Goal: Task Accomplishment & Management: Manage account settings

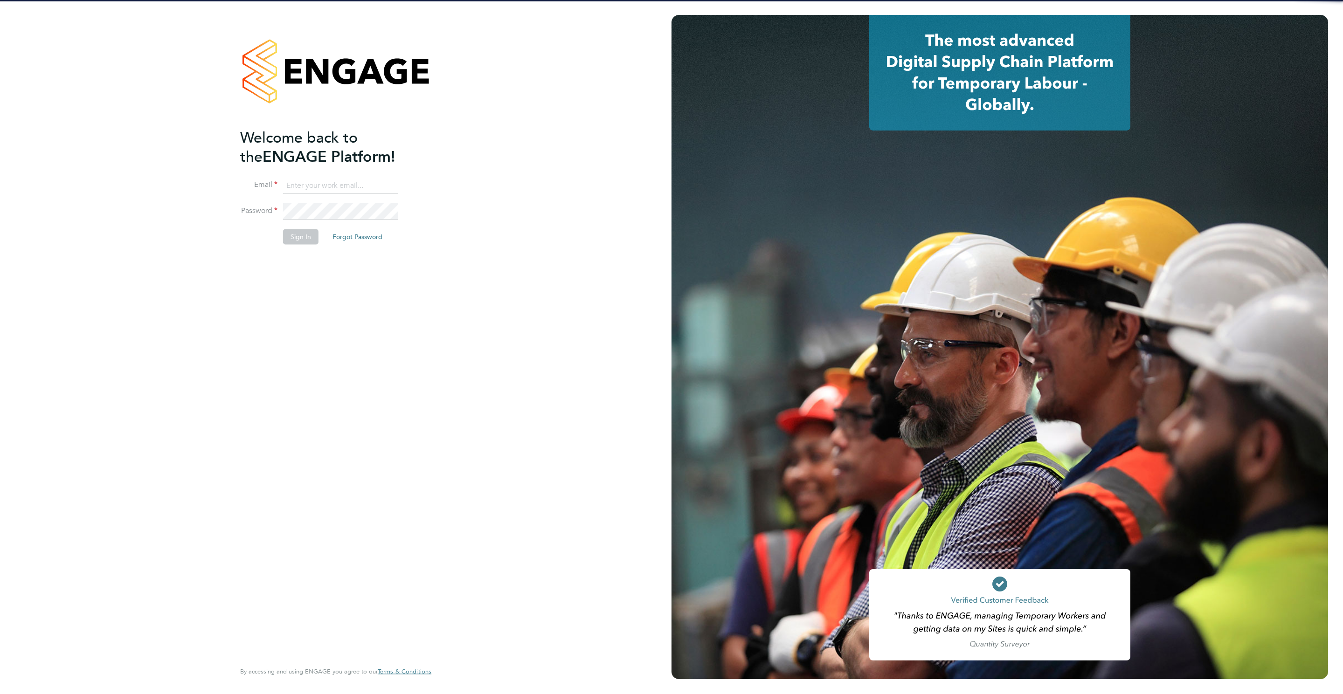
type input "[PERSON_NAME][EMAIL_ADDRESS][PERSON_NAME][DOMAIN_NAME]"
click at [290, 236] on button "Sign In" at bounding box center [300, 236] width 35 height 15
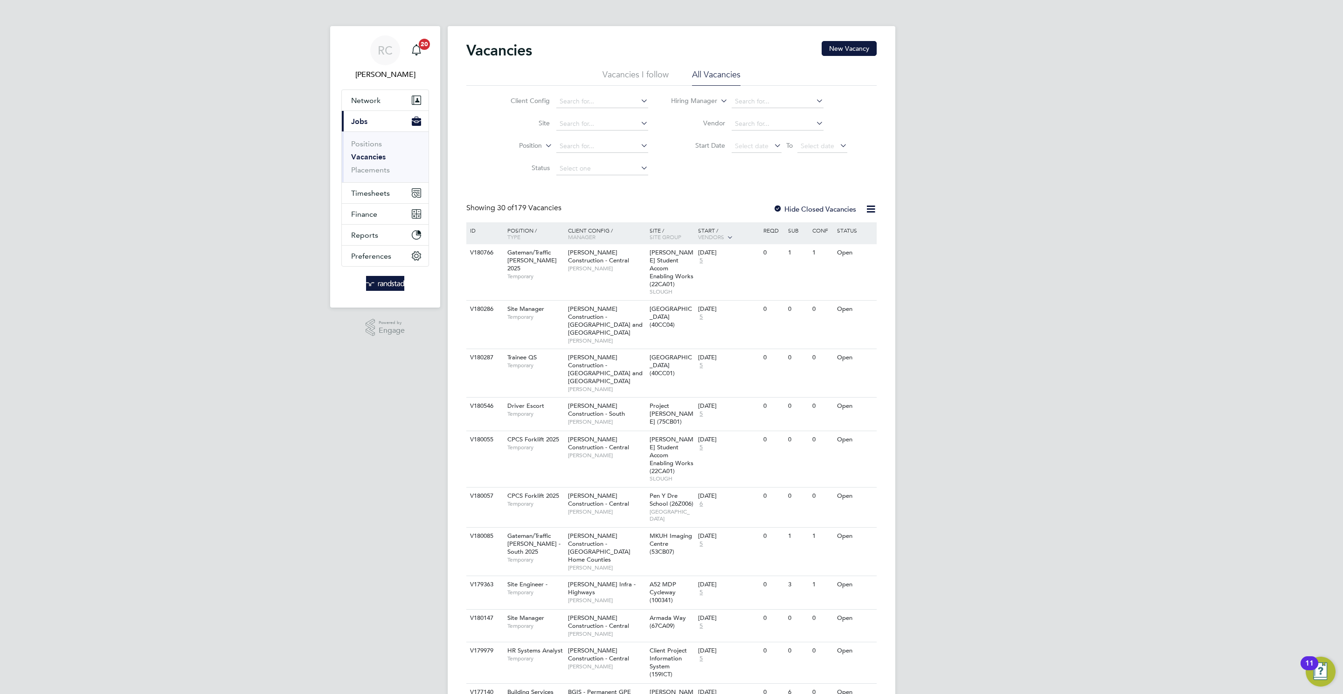
click at [391, 170] on li "Placements" at bounding box center [386, 170] width 70 height 9
click at [383, 181] on ul "Positions Vacancies Placements" at bounding box center [385, 157] width 87 height 51
click at [383, 173] on link "Placements" at bounding box center [370, 170] width 39 height 9
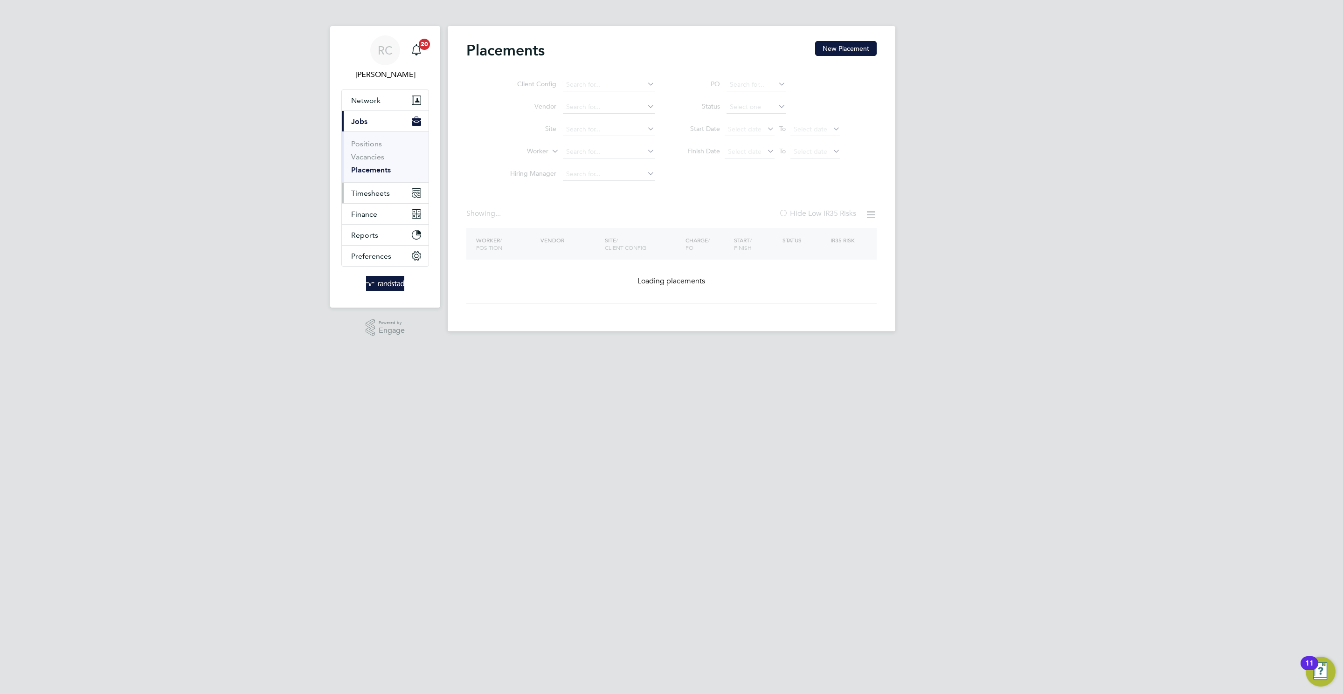
click at [387, 198] on span "Timesheets" at bounding box center [370, 193] width 39 height 9
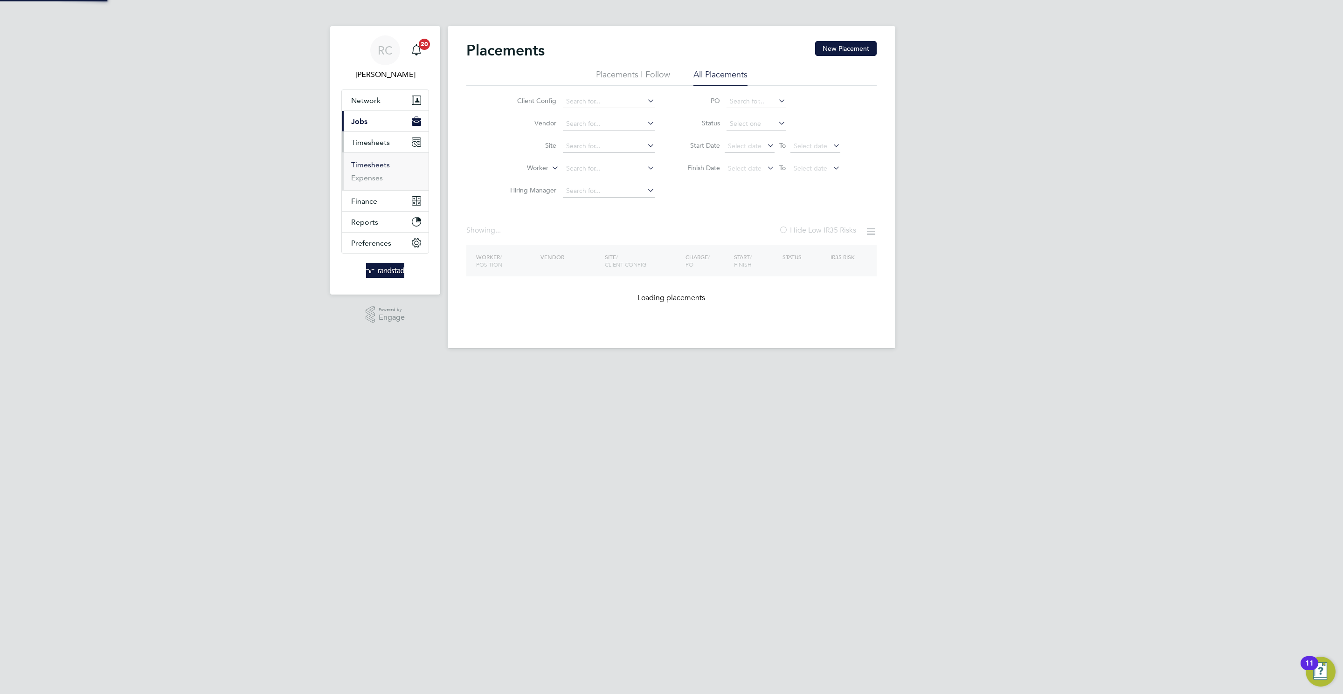
click at [382, 167] on link "Timesheets" at bounding box center [370, 164] width 39 height 9
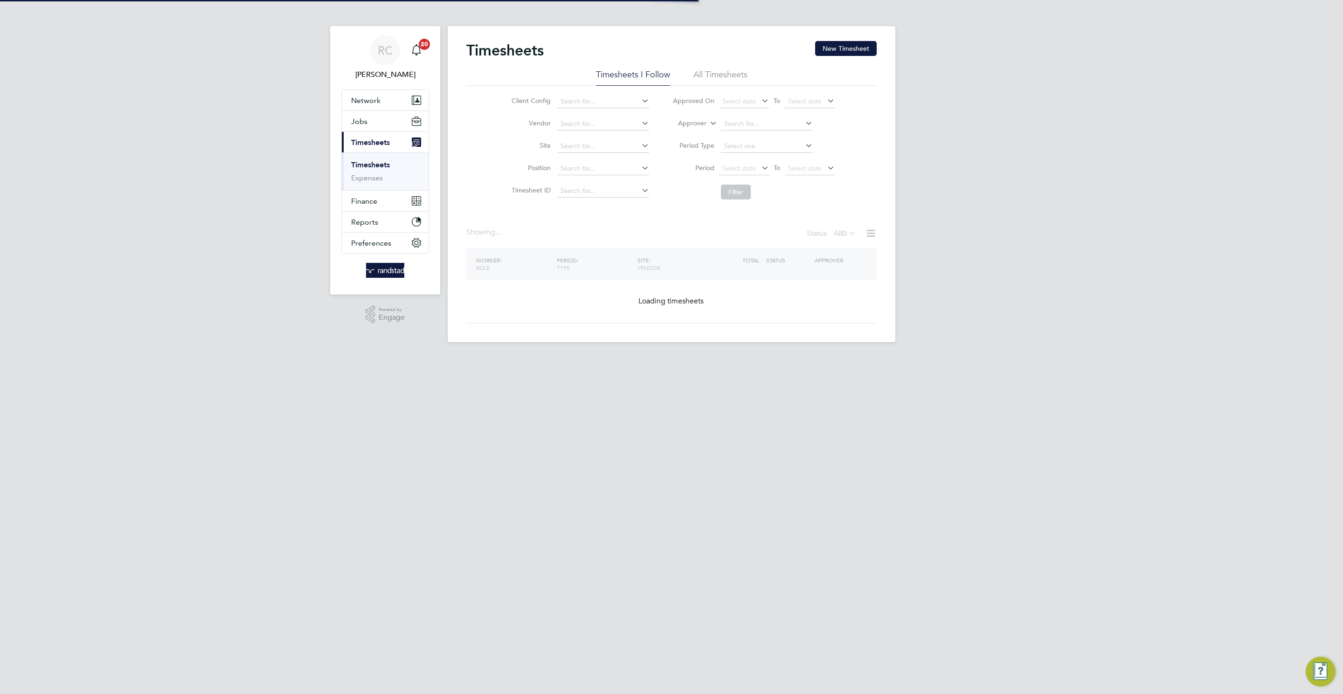
click at [576, 146] on input at bounding box center [603, 146] width 92 height 13
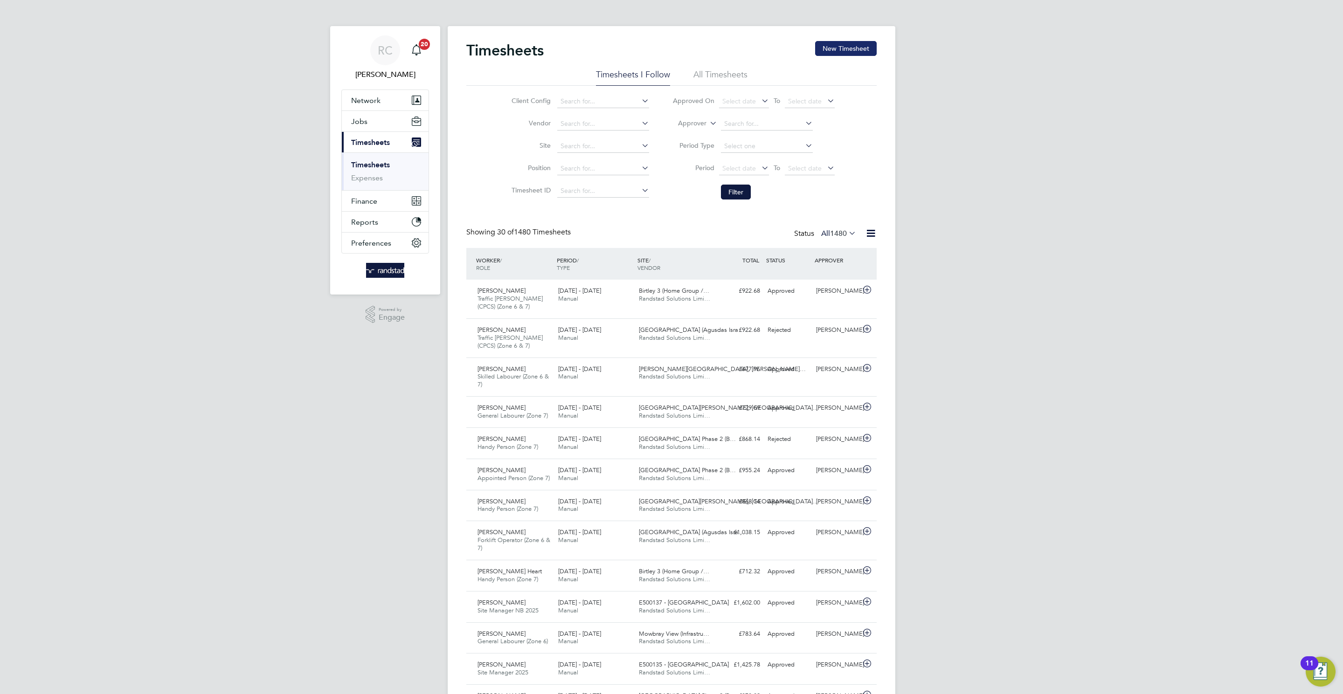
click at [853, 41] on button "New Timesheet" at bounding box center [846, 48] width 62 height 15
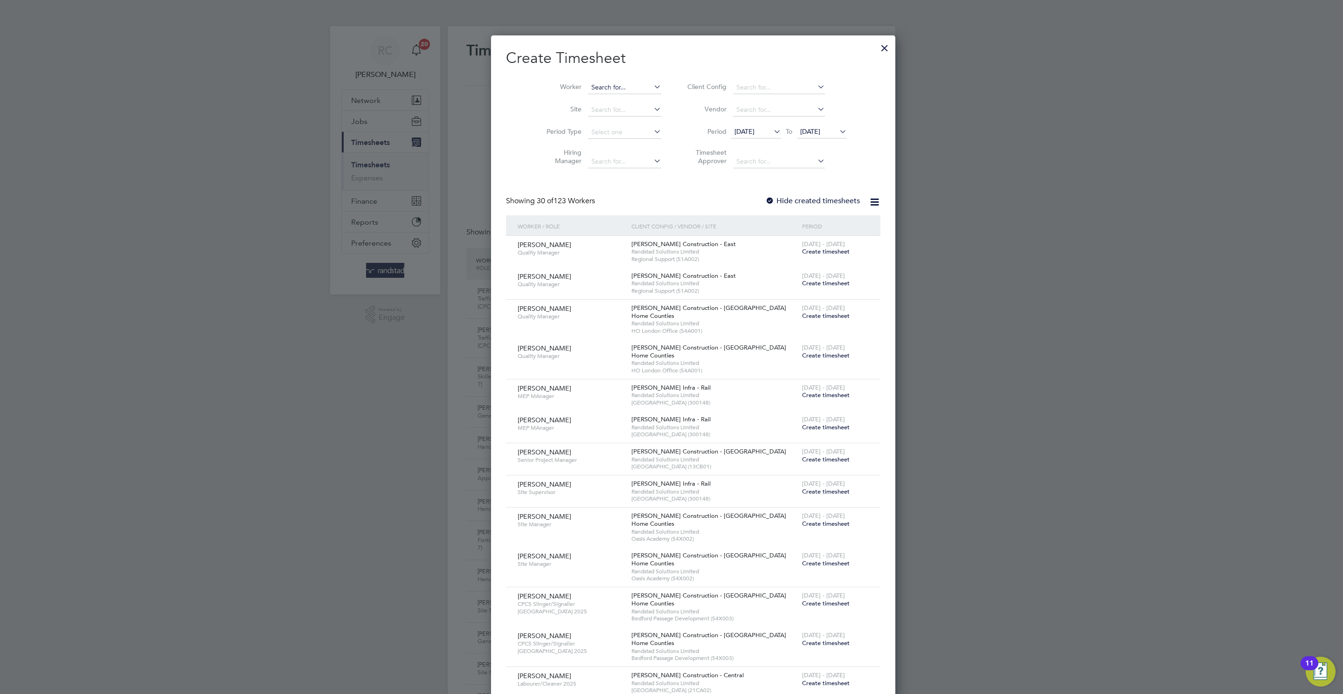
click at [616, 88] on input at bounding box center [624, 87] width 73 height 13
click at [585, 98] on b "Stefan" at bounding box center [596, 101] width 54 height 8
type input "Stefan Smith"
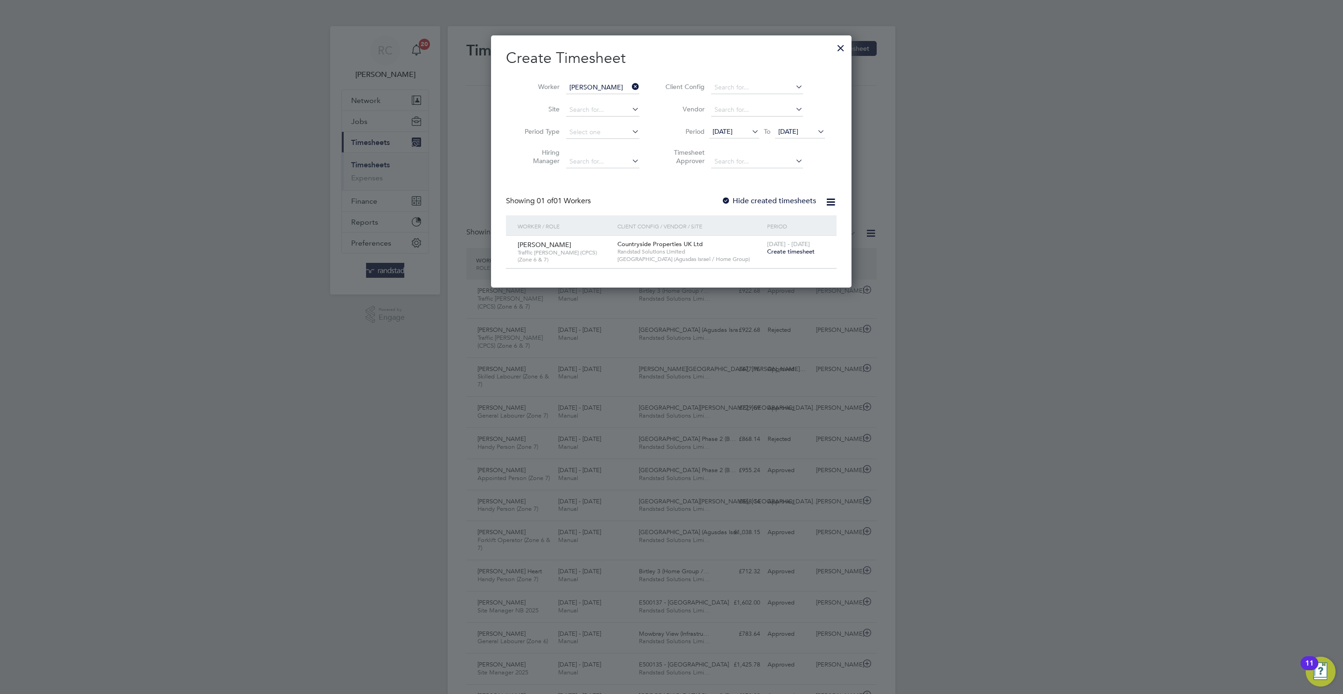
click at [786, 204] on label "Hide created timesheets" at bounding box center [769, 200] width 95 height 9
click at [788, 255] on span "Create timesheet" at bounding box center [791, 252] width 48 height 8
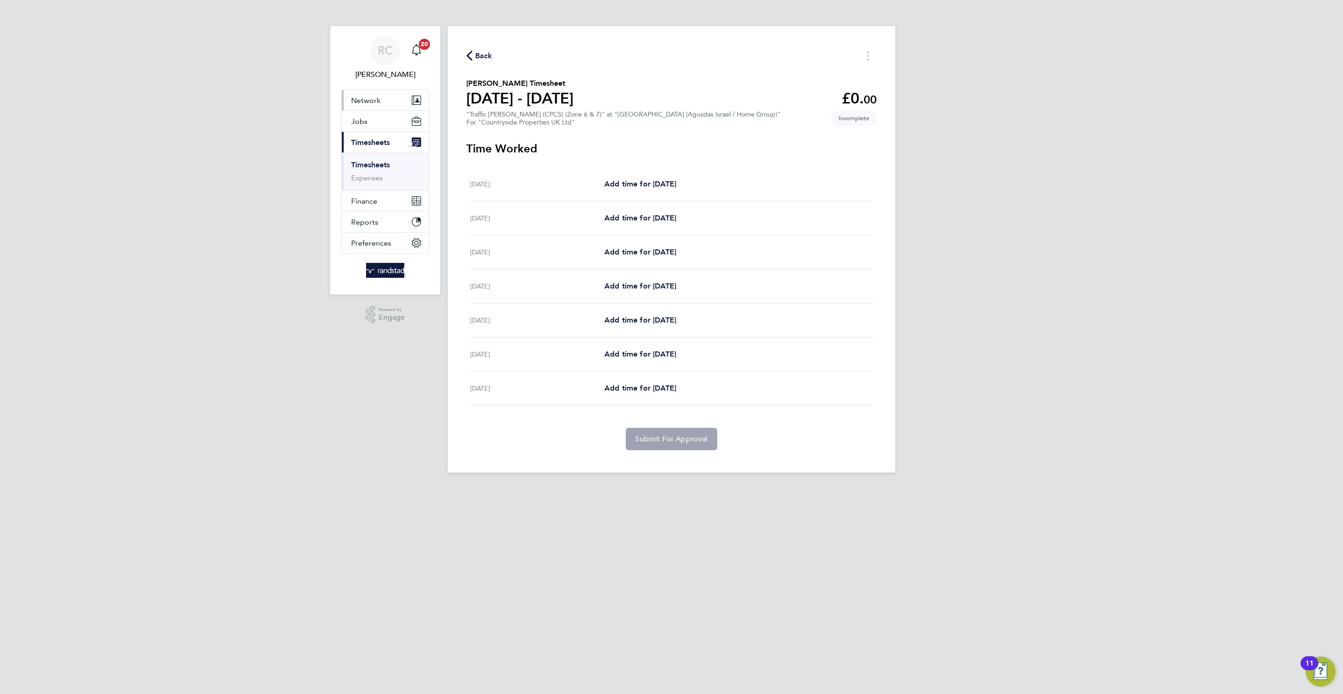
drag, startPoint x: 375, startPoint y: 104, endPoint x: 379, endPoint y: 107, distance: 5.2
click at [379, 105] on button "Network" at bounding box center [385, 100] width 87 height 21
click at [376, 195] on button "Jobs" at bounding box center [385, 198] width 87 height 21
click at [368, 171] on link "Placements" at bounding box center [370, 170] width 39 height 9
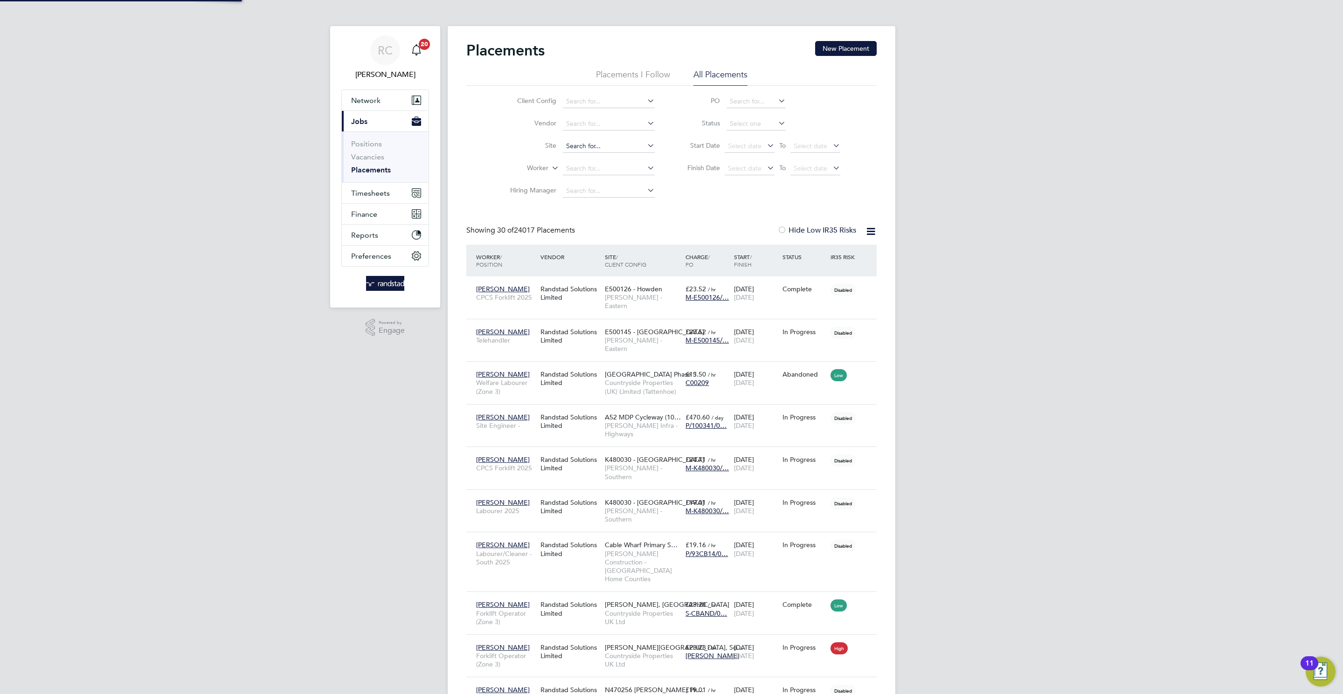
click at [600, 147] on input at bounding box center [609, 146] width 92 height 13
click at [514, 160] on li "Worker" at bounding box center [578, 169] width 175 height 22
click at [593, 174] on input at bounding box center [609, 168] width 92 height 13
type input "stefan smith"
click at [605, 168] on input at bounding box center [609, 168] width 92 height 13
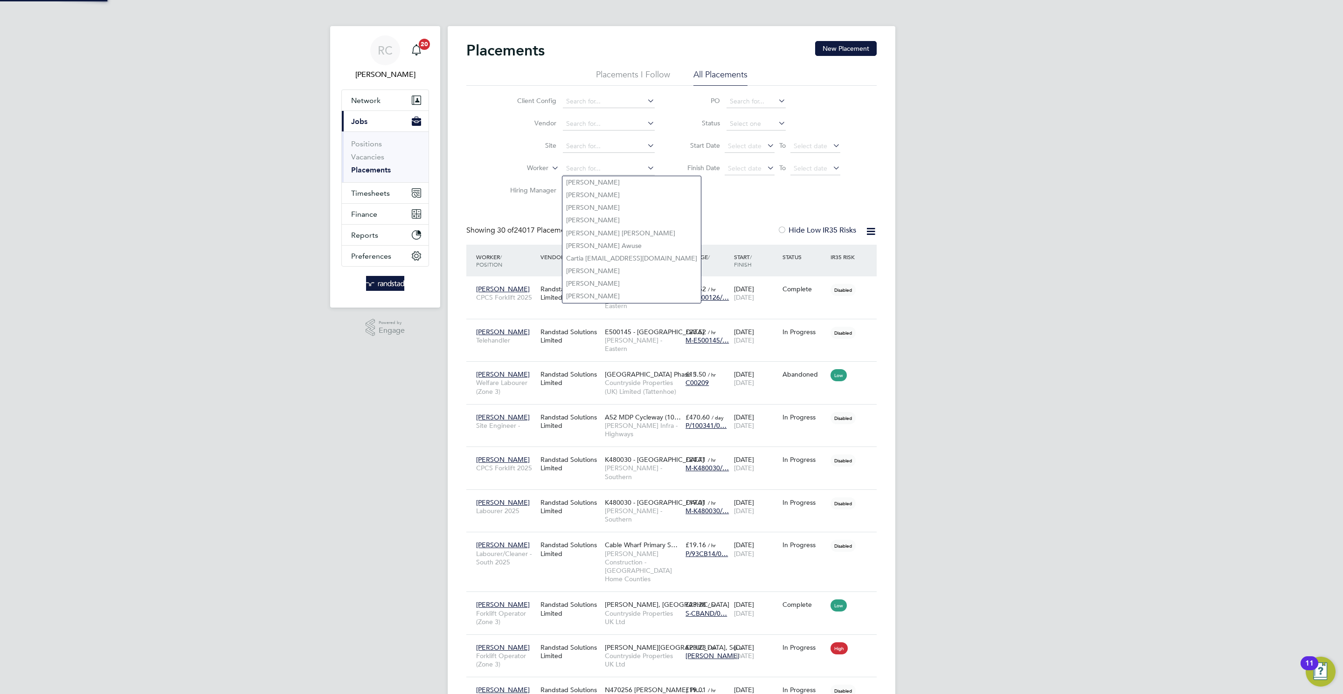
type input "d"
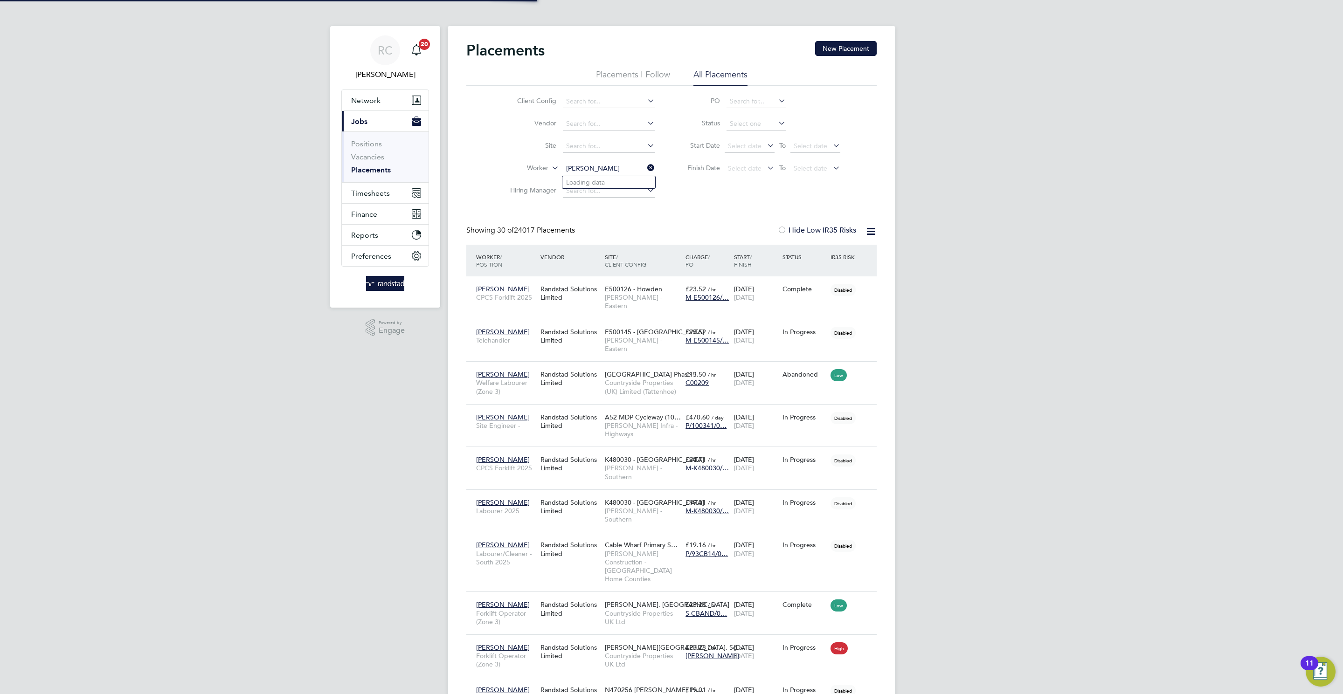
type input "stefan smit"
click at [623, 162] on li "Worker" at bounding box center [578, 169] width 175 height 22
click at [617, 170] on input at bounding box center [609, 168] width 92 height 13
type input "stefan smith"
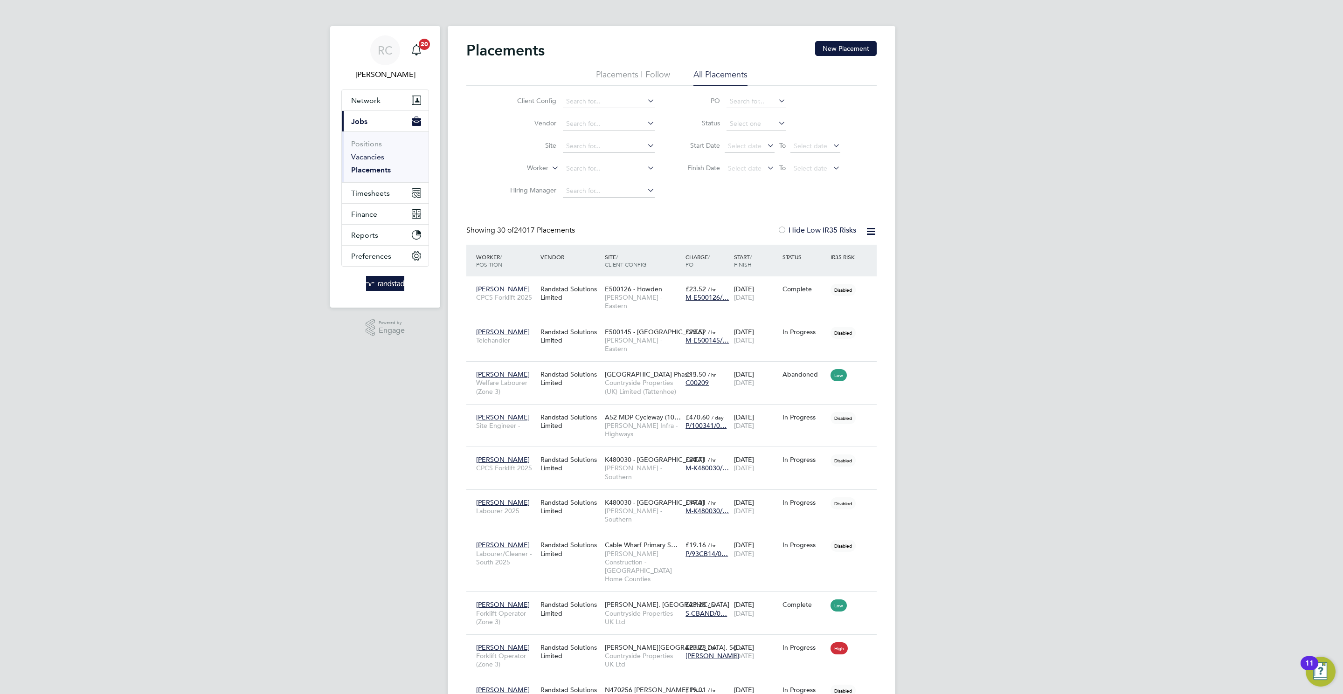
click at [379, 158] on link "Vacancies" at bounding box center [367, 157] width 33 height 9
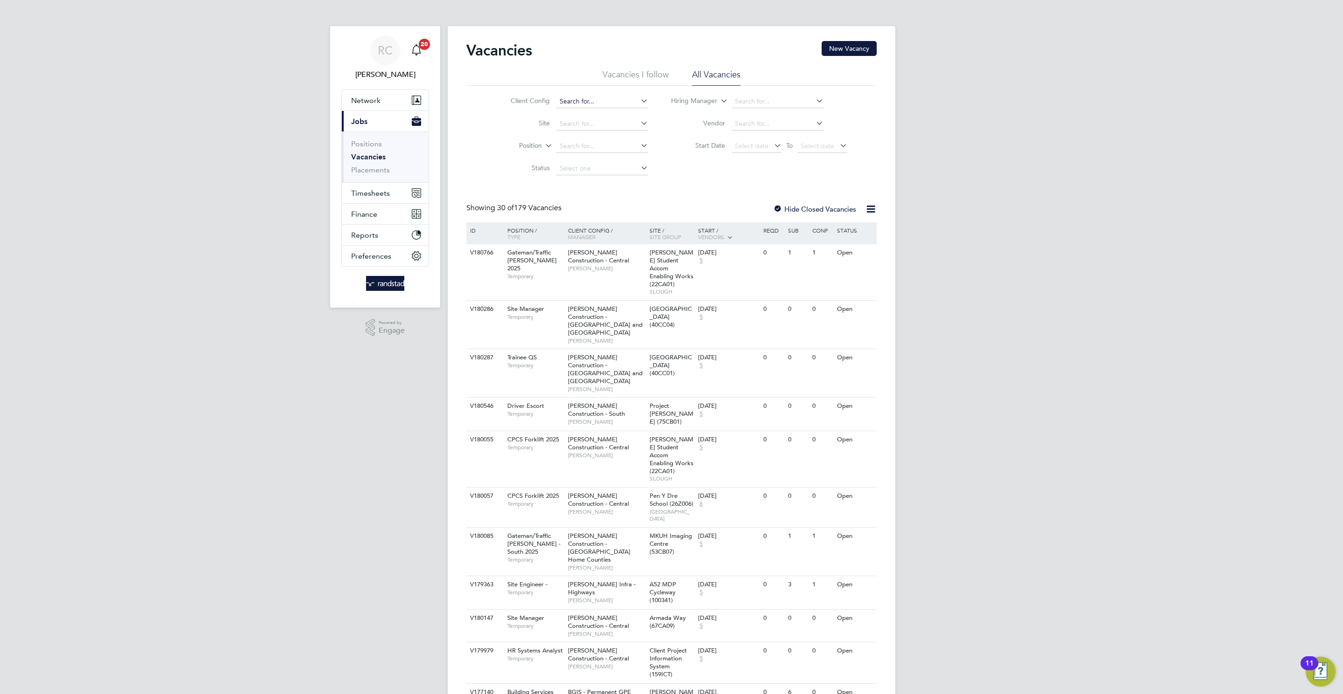
drag, startPoint x: 587, startPoint y: 143, endPoint x: 556, endPoint y: 98, distance: 54.7
click at [577, 136] on li "Position" at bounding box center [572, 146] width 175 height 22
type input "b"
type input "h"
drag, startPoint x: 592, startPoint y: 122, endPoint x: 591, endPoint y: 117, distance: 4.8
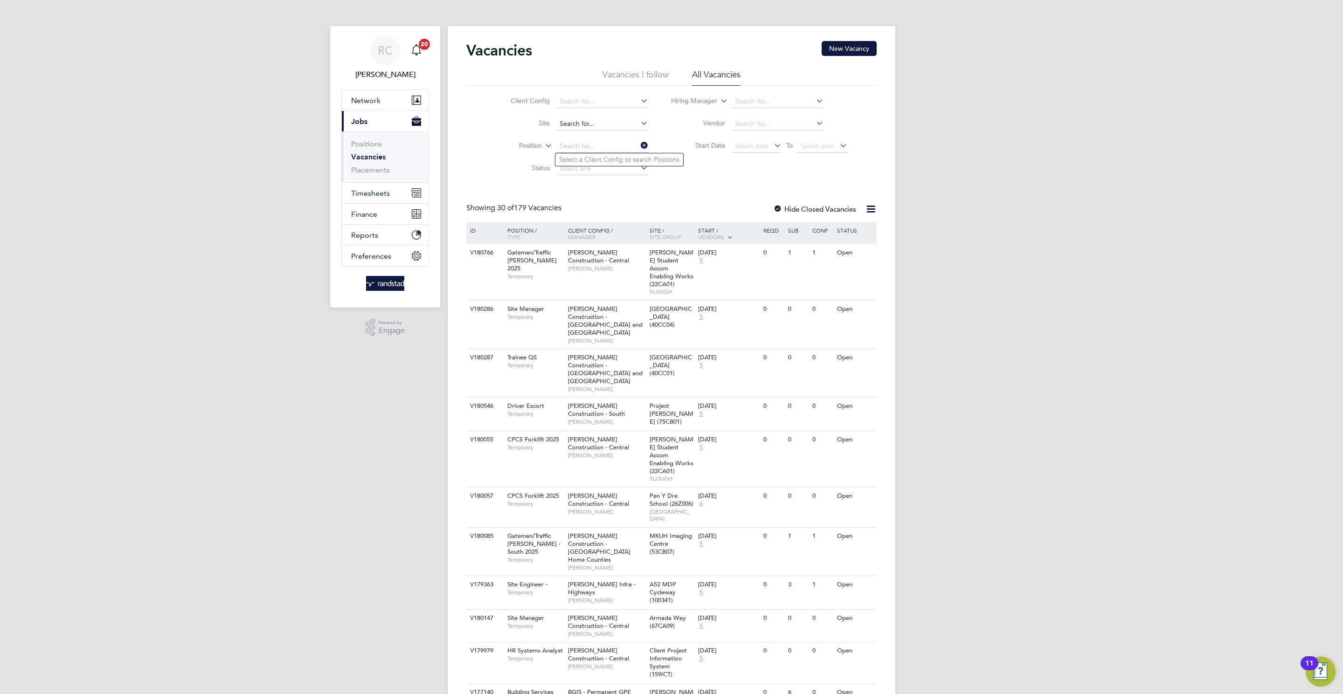
click at [591, 118] on input at bounding box center [602, 124] width 92 height 13
click at [667, 155] on li "Hyde Park (Agusdas Israel / Home Group)" at bounding box center [621, 150] width 131 height 13
type input "Hyde Park (Agusdas Israel / Home Group)"
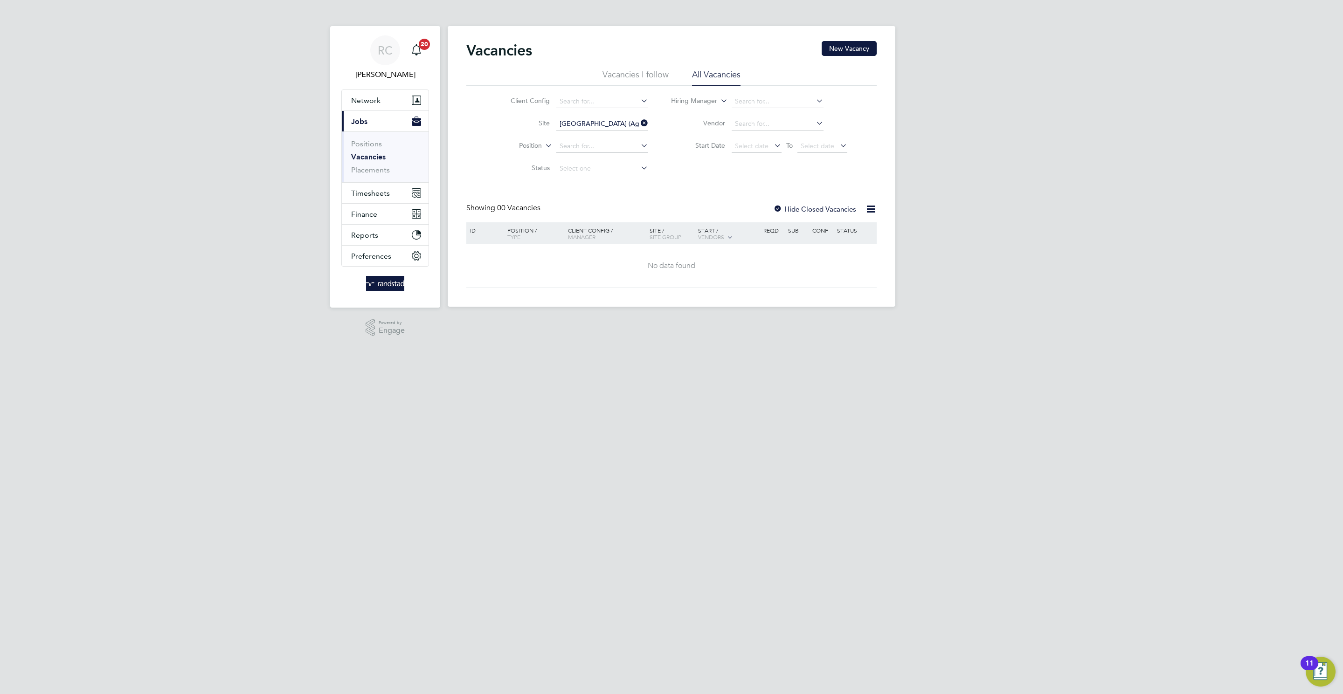
click at [805, 208] on label "Hide Closed Vacancies" at bounding box center [814, 209] width 83 height 9
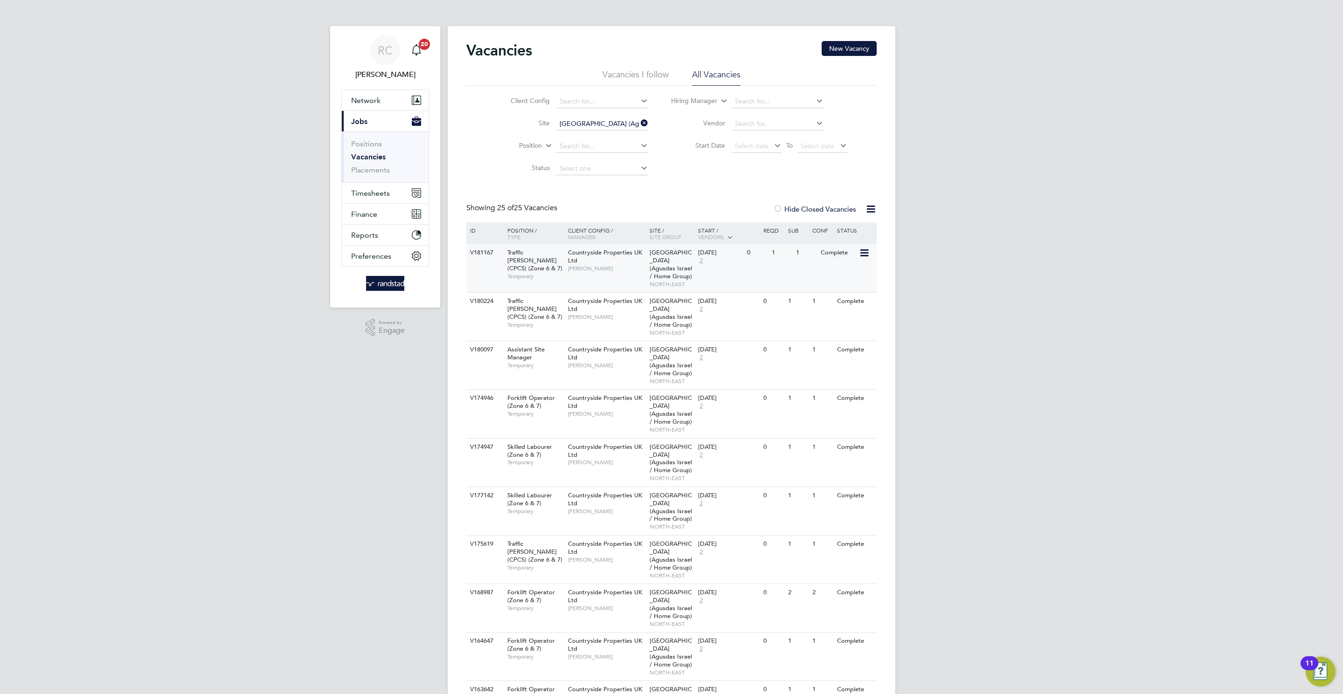
click at [509, 282] on div "V181167 Traffic Marshall (CPCS) (Zone 6 & 7) Temporary Countryside Properties U…" at bounding box center [671, 268] width 410 height 48
click at [378, 196] on span "Timesheets" at bounding box center [370, 193] width 39 height 9
click at [371, 162] on link "Timesheets" at bounding box center [370, 164] width 39 height 9
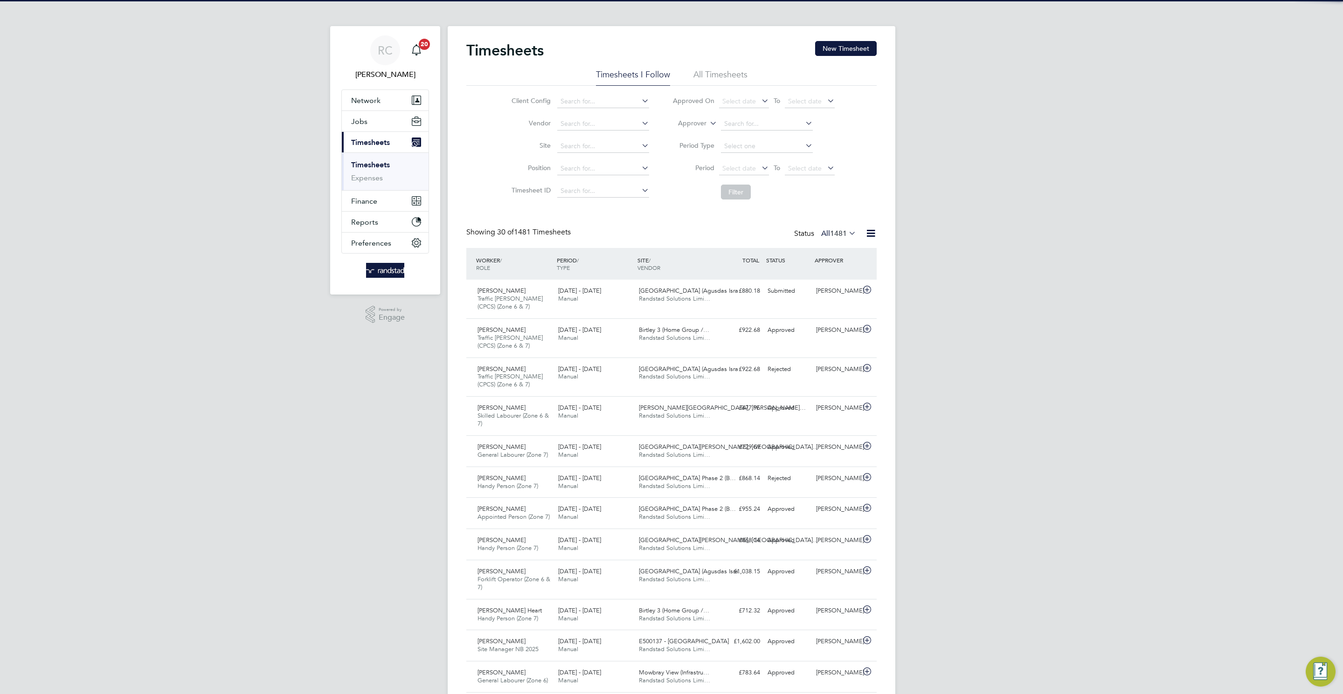
click at [845, 44] on button "New Timesheet" at bounding box center [846, 48] width 62 height 15
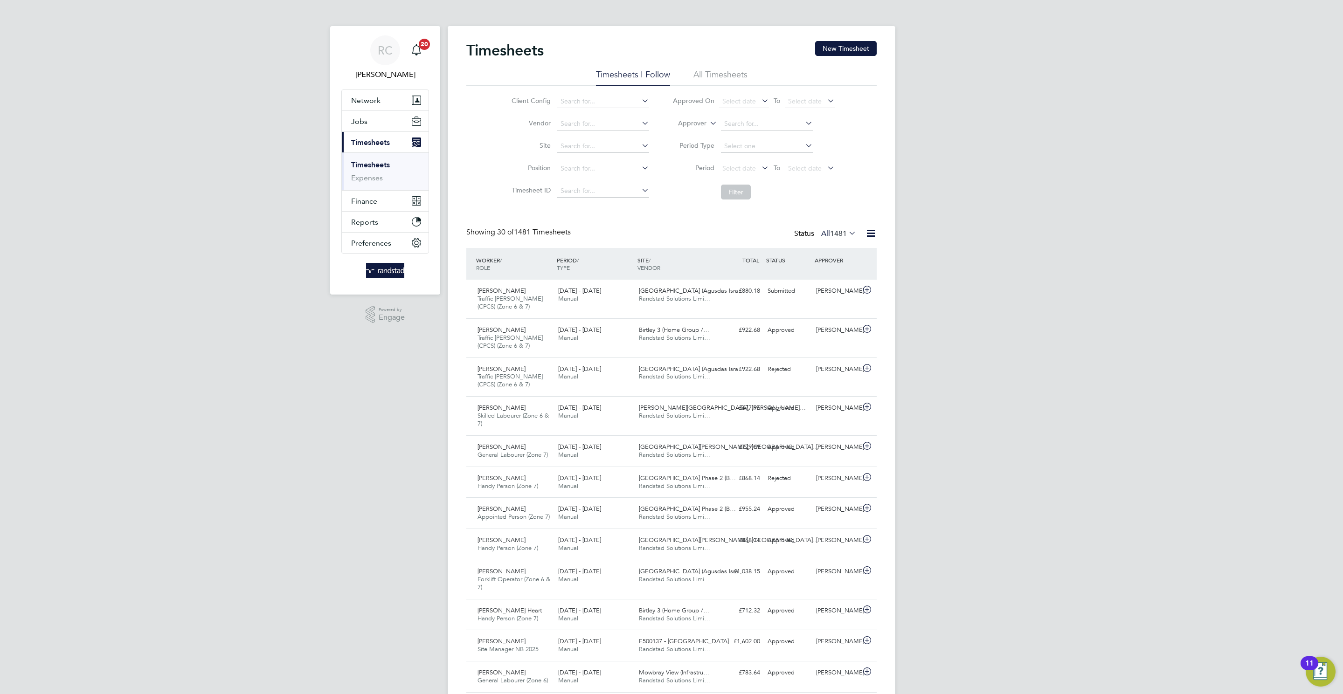
scroll to position [31, 81]
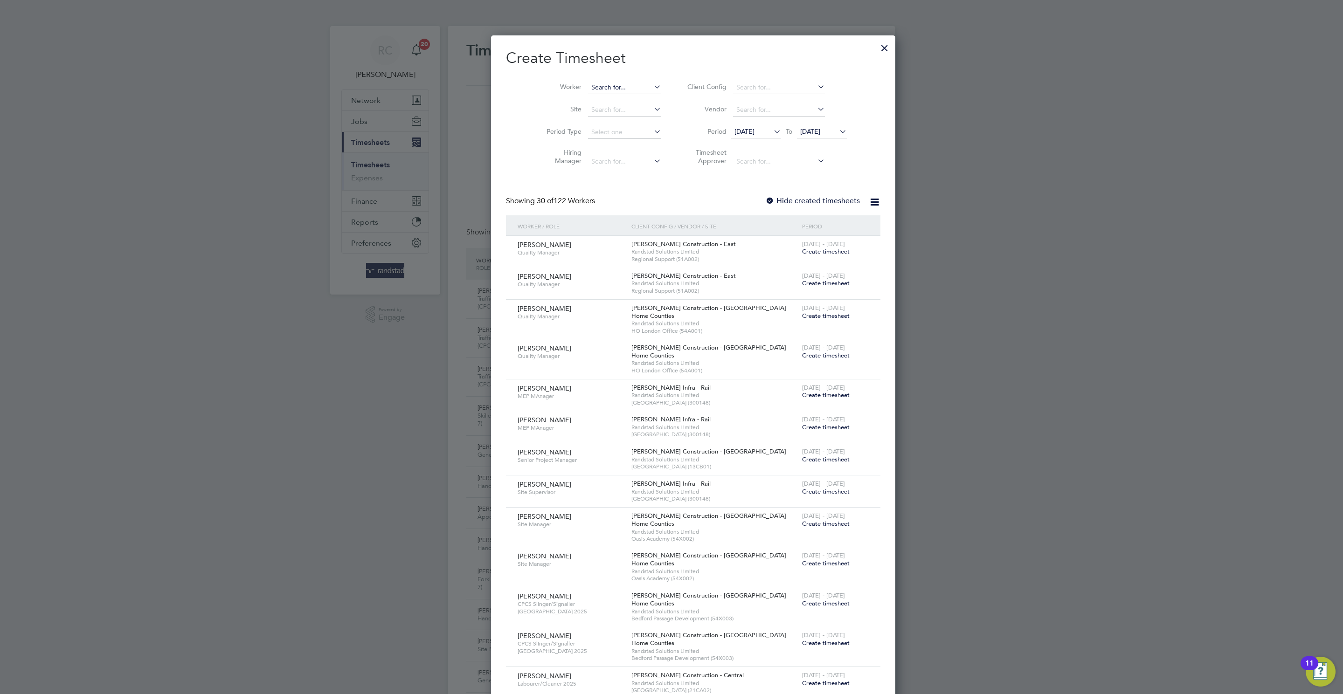
click at [589, 84] on input at bounding box center [624, 87] width 73 height 13
paste input "Amanze Alphonsus"
drag, startPoint x: 587, startPoint y: 98, endPoint x: 672, endPoint y: 179, distance: 117.1
click at [588, 97] on b "A manze" at bounding box center [581, 101] width 25 height 8
type input "Amanze Nnadi"
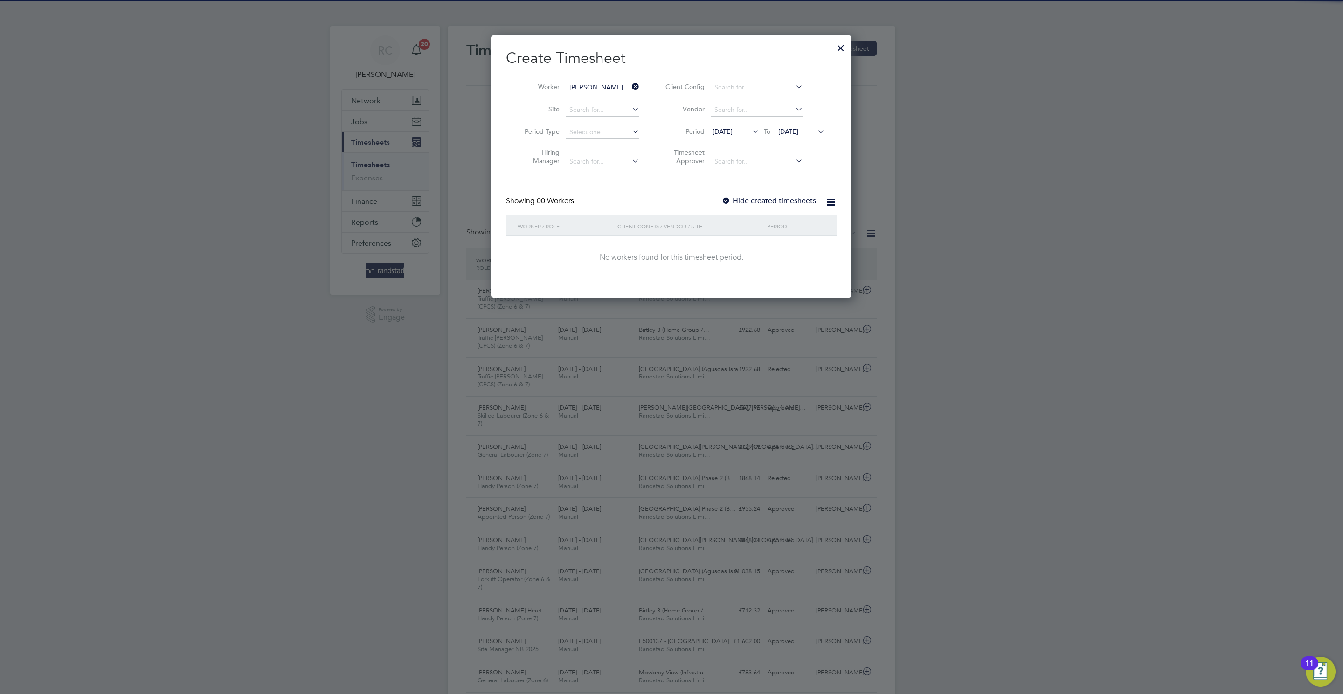
click at [776, 202] on label "Hide created timesheets" at bounding box center [769, 200] width 95 height 9
click at [798, 129] on span "17 Sep 2025" at bounding box center [788, 131] width 20 height 8
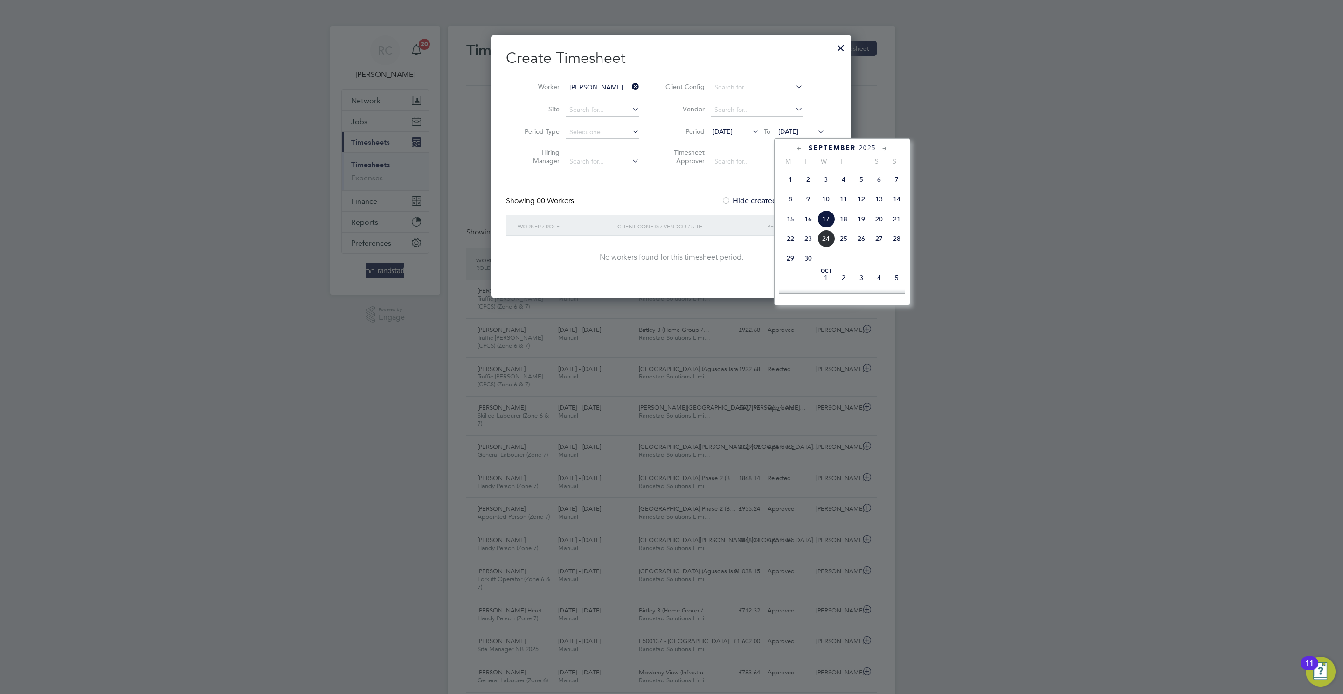
click at [843, 241] on span "25" at bounding box center [844, 239] width 18 height 18
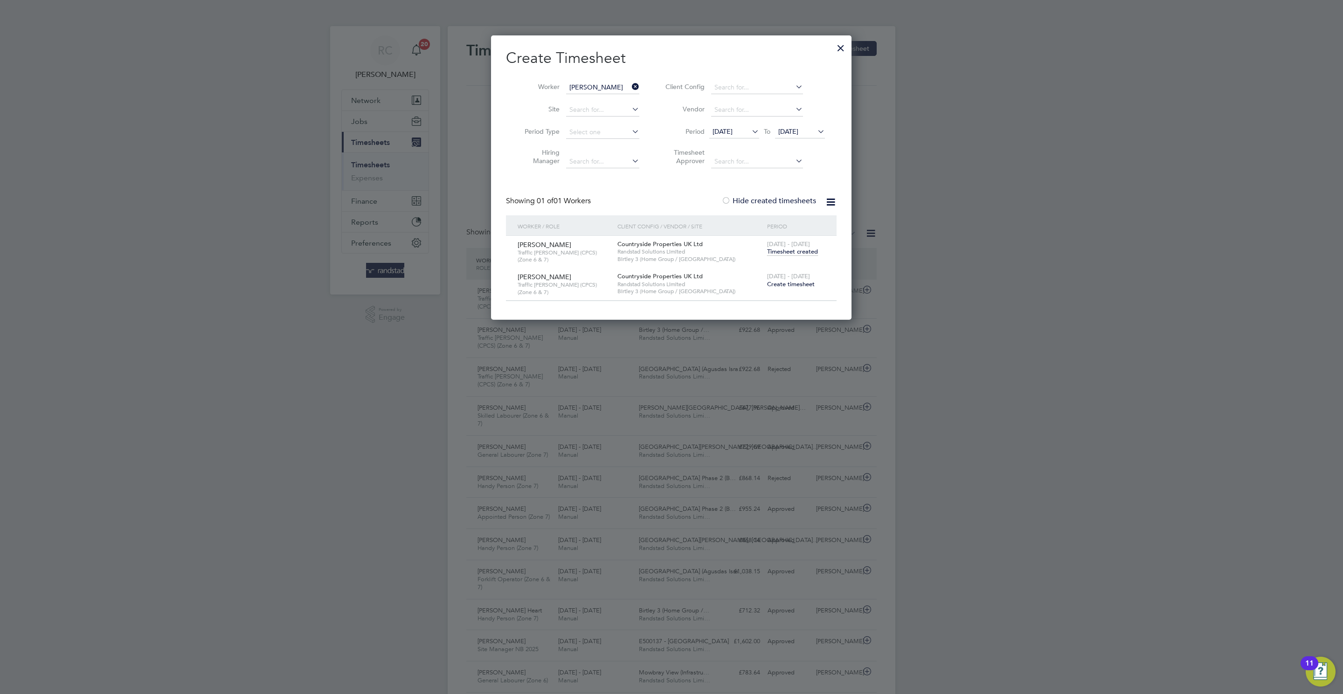
click at [792, 252] on span "Timesheet created" at bounding box center [792, 252] width 51 height 8
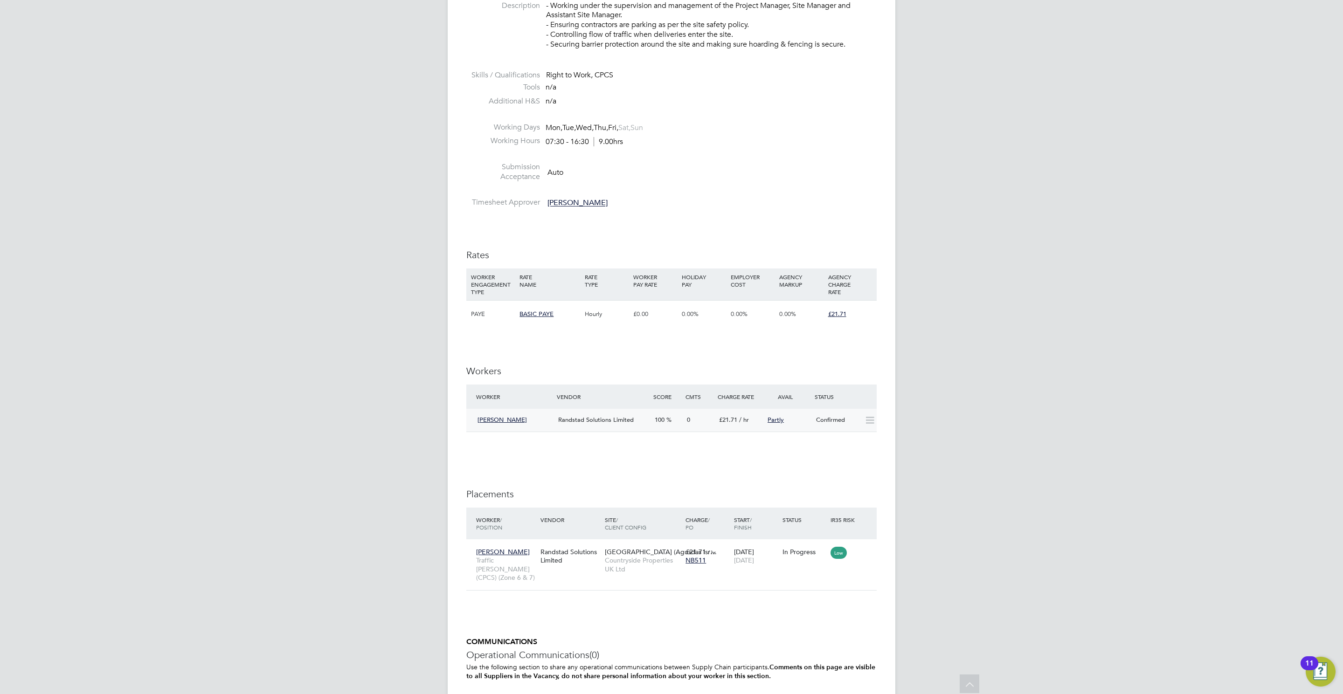
click at [839, 425] on div "Confirmed" at bounding box center [836, 420] width 49 height 15
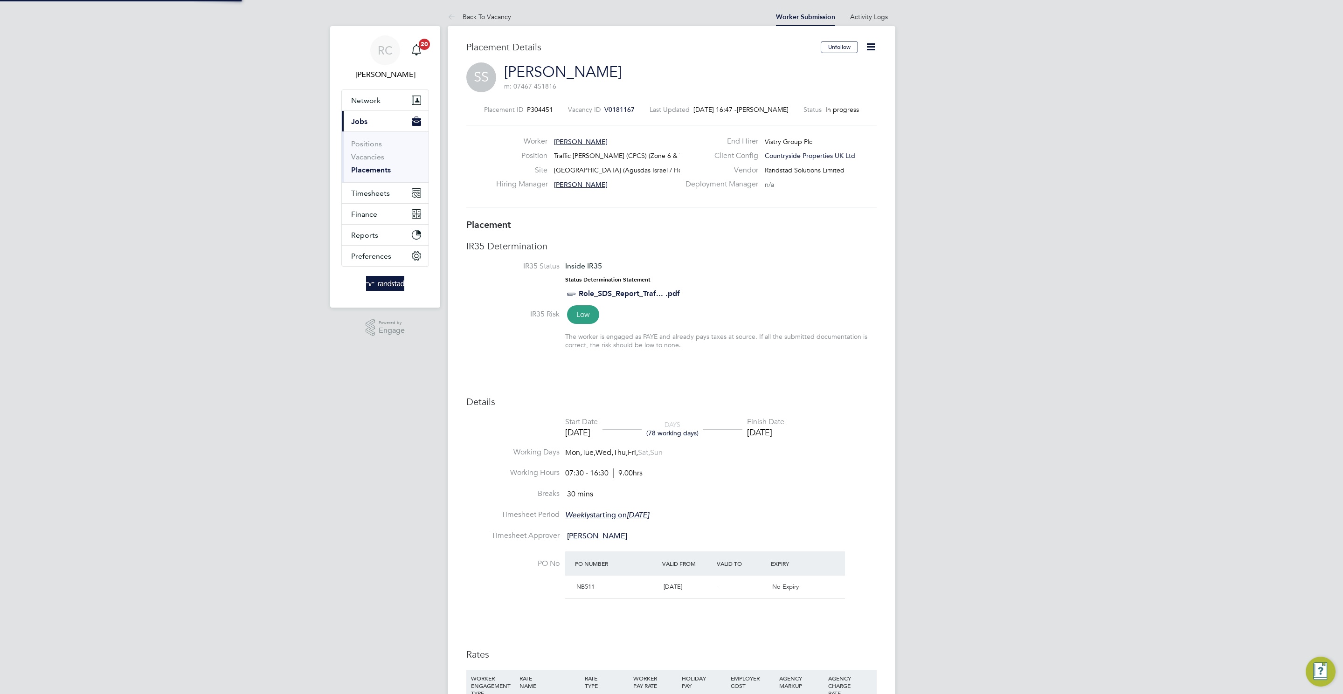
scroll to position [9, 65]
click at [870, 47] on icon at bounding box center [871, 47] width 12 height 12
click at [811, 65] on li "Edit Placement e" at bounding box center [840, 68] width 69 height 13
type input "Derrick Cooper"
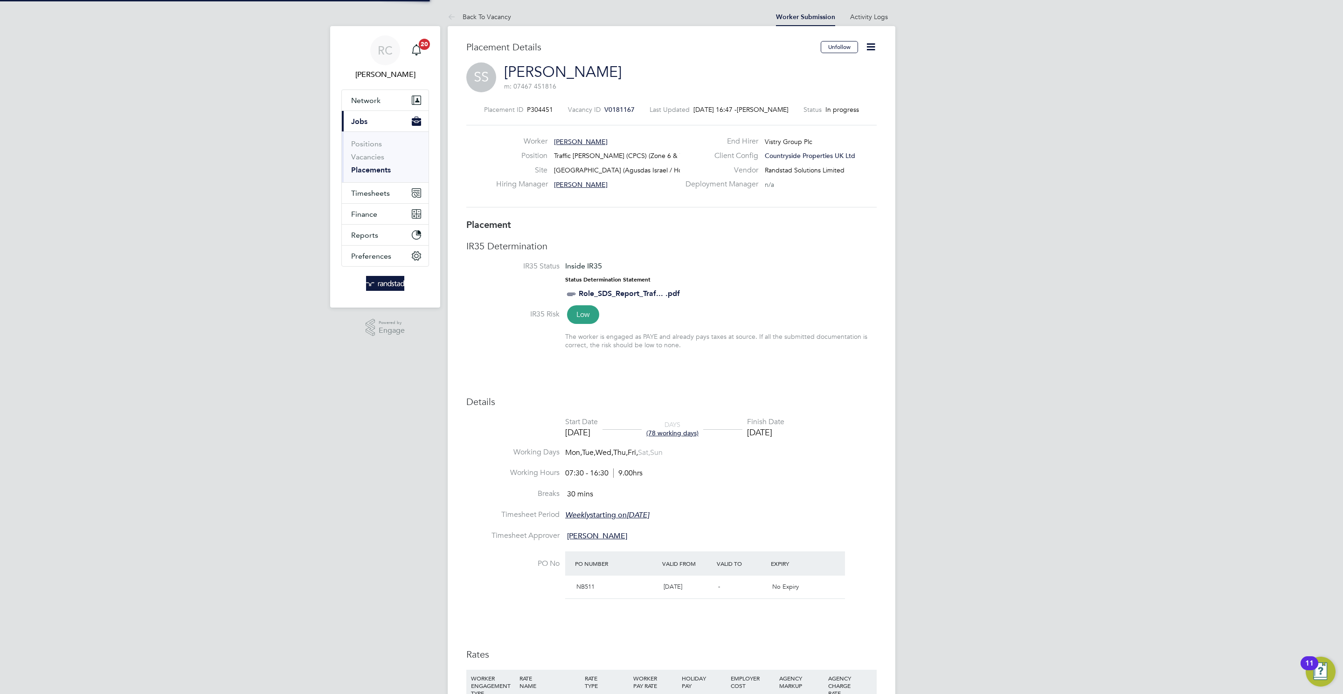
type input "15 Sep 2025"
type input "31 Dec 2025"
type input "07:30"
type input "16:30"
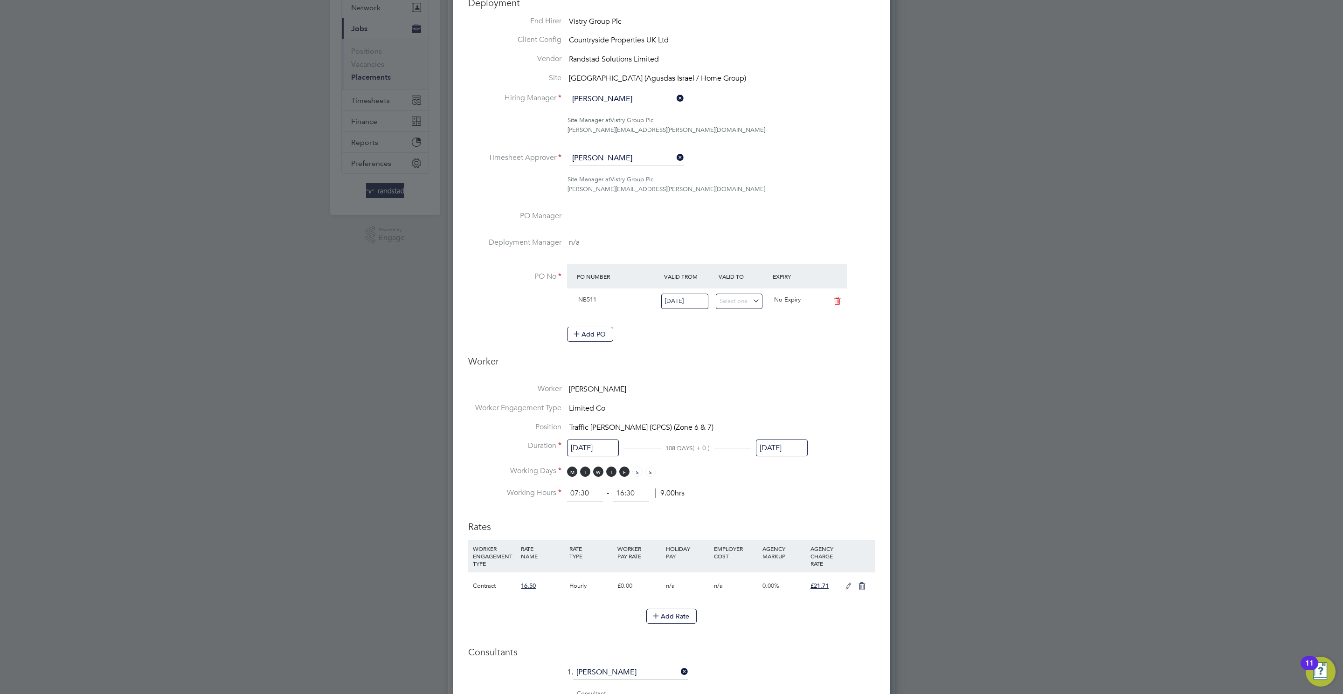
click at [843, 590] on icon at bounding box center [849, 586] width 12 height 7
click at [816, 625] on input "21.71" at bounding box center [825, 620] width 28 height 15
type input "20.71"
click at [637, 623] on input "0" at bounding box center [639, 620] width 43 height 15
click at [637, 618] on input "0" at bounding box center [639, 620] width 43 height 15
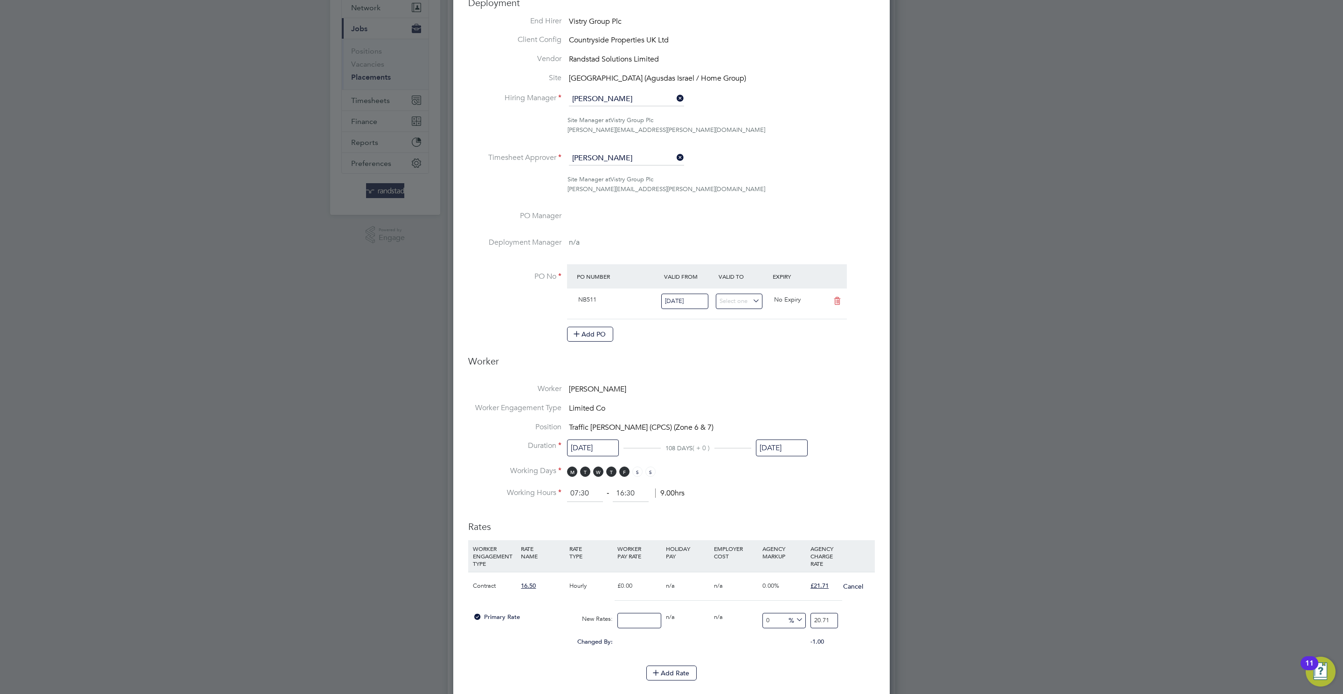
type input "1"
type input "16"
type input "16.5"
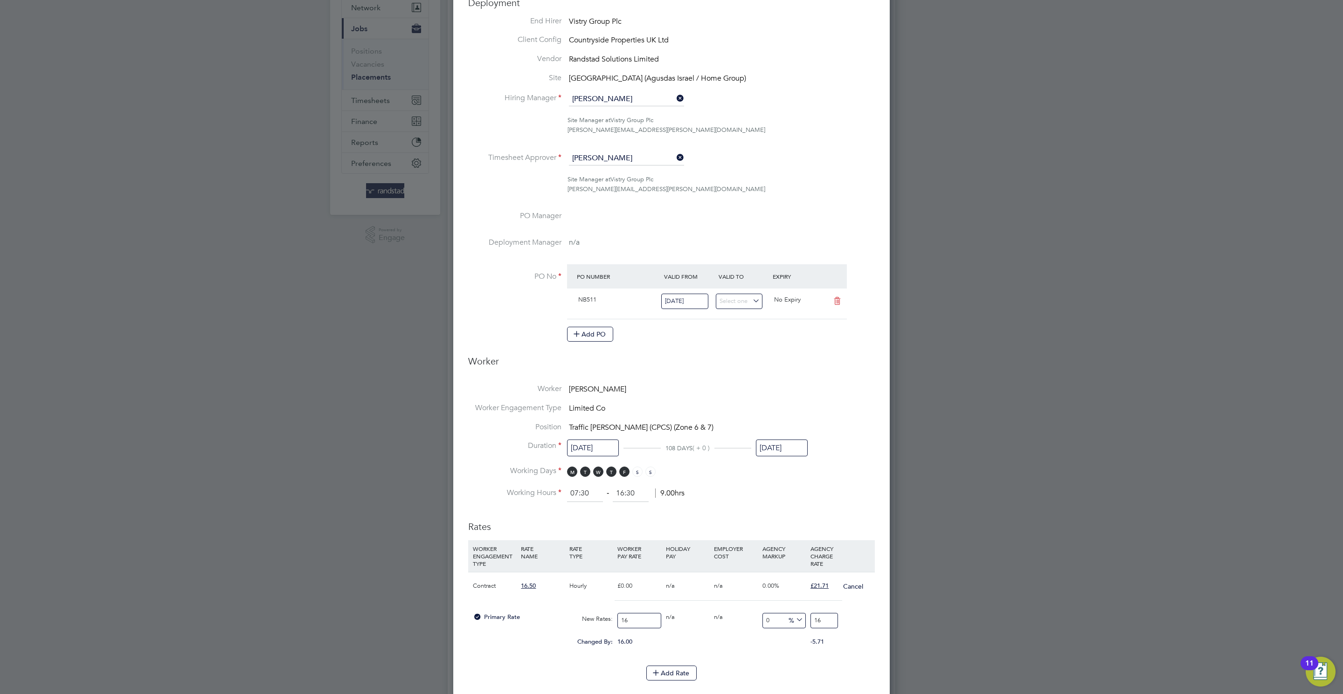
type input "16.5"
type input "16.50"
click at [820, 620] on input "16.5" at bounding box center [825, 620] width 28 height 15
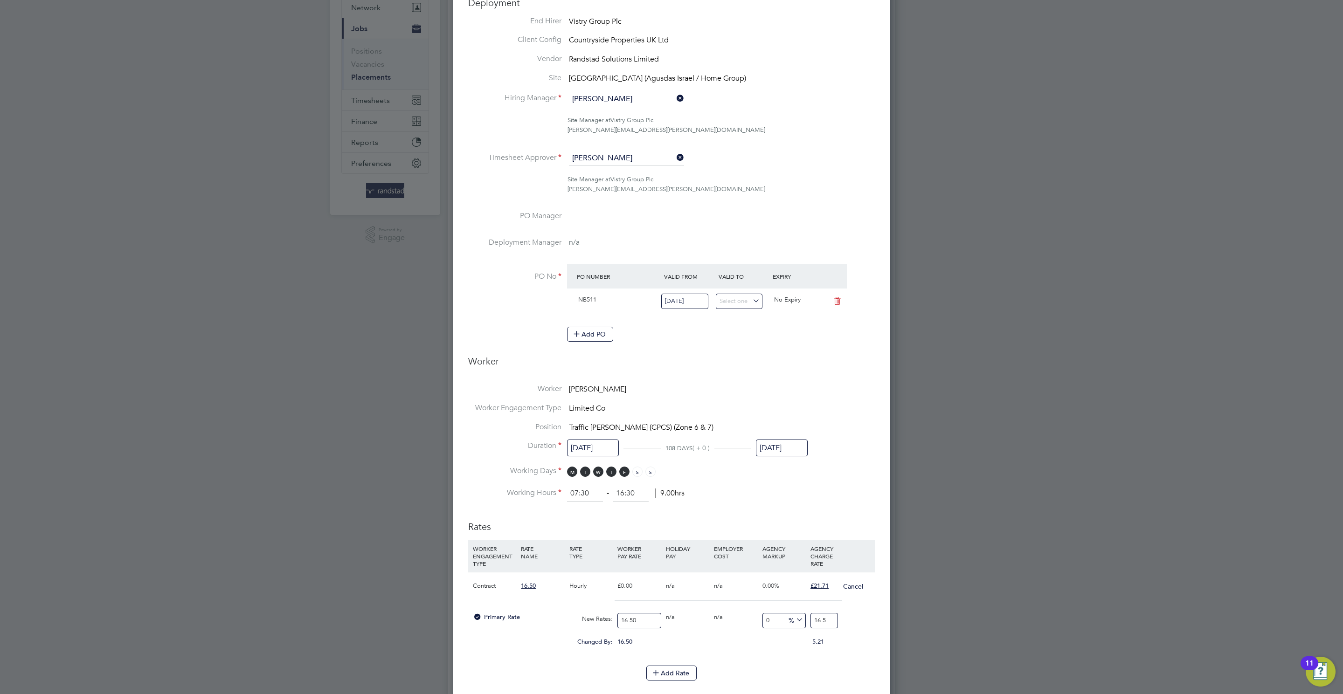
click at [820, 620] on input "16.5" at bounding box center [825, 620] width 28 height 15
type input "2"
type input "21.21212121212121"
type input "20.71"
type input "25.515151515151516"
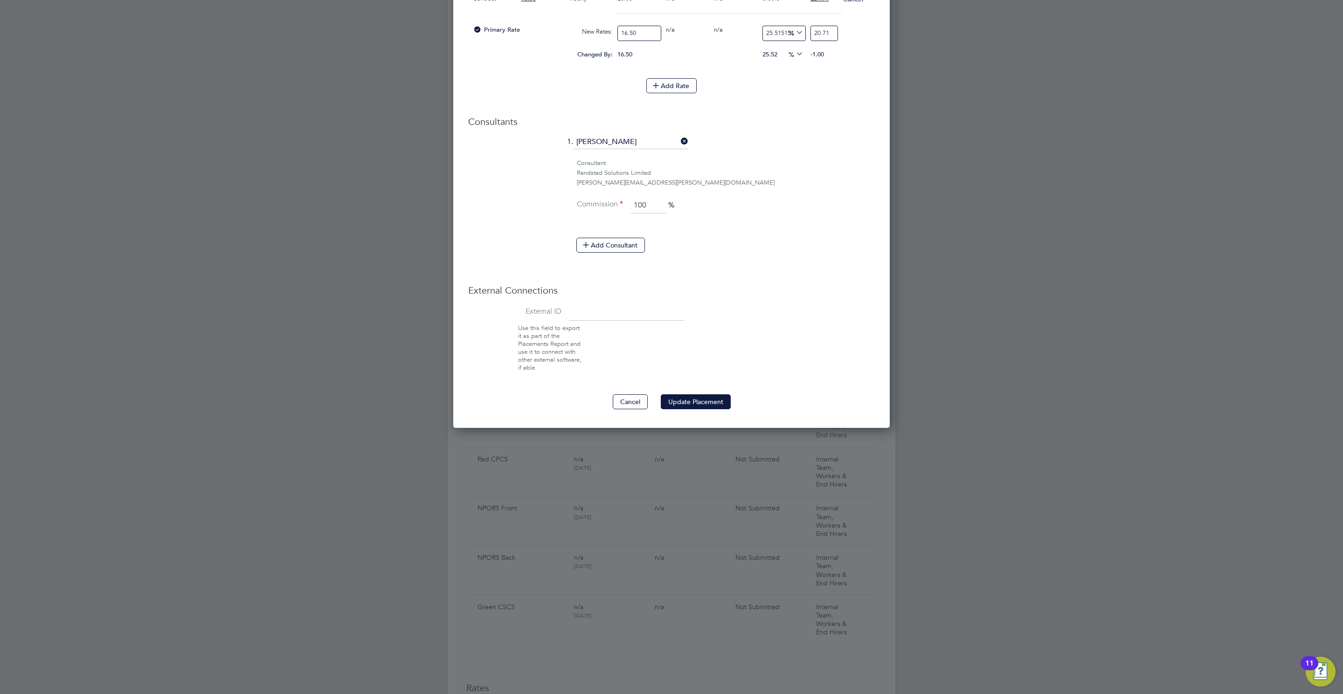
type input "20.71"
click at [702, 398] on div "Cancel Update Placement" at bounding box center [671, 402] width 407 height 15
click at [717, 405] on button "Update Placement" at bounding box center [696, 402] width 70 height 15
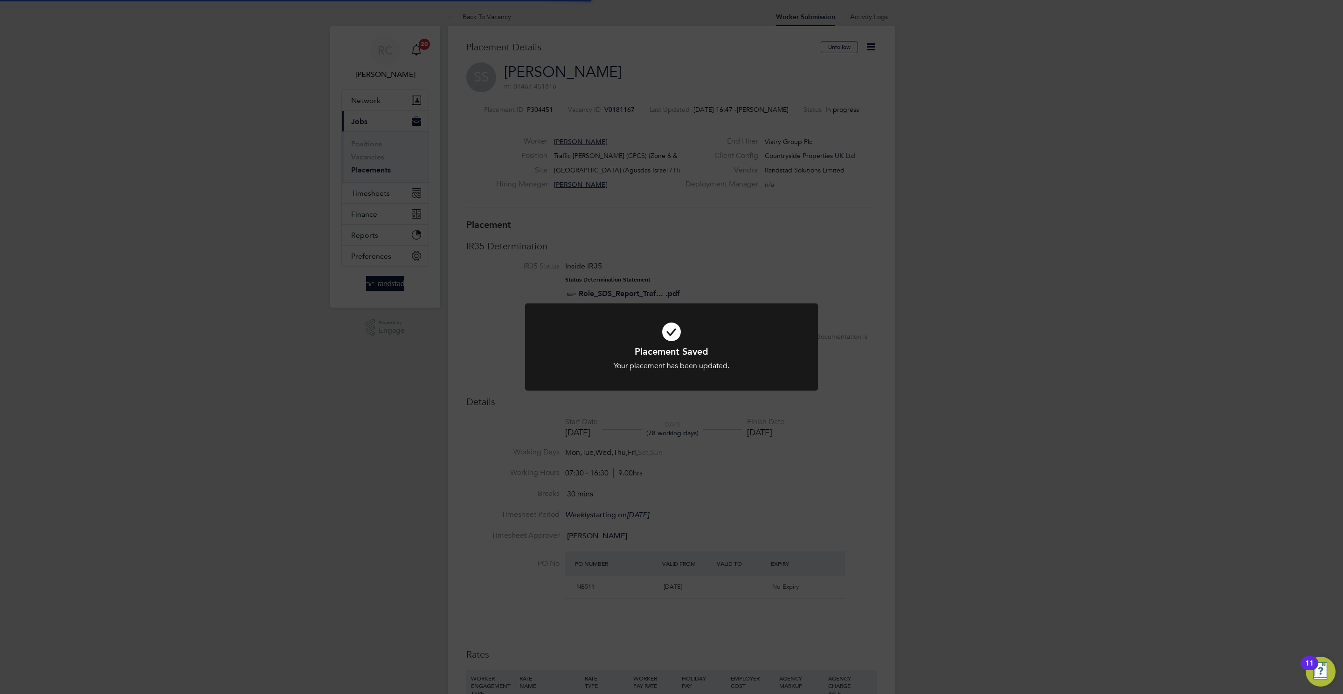
scroll to position [28, 66]
click at [1098, 324] on div "Placement Saved Your placement has been updated. Cancel Okay" at bounding box center [671, 347] width 1343 height 694
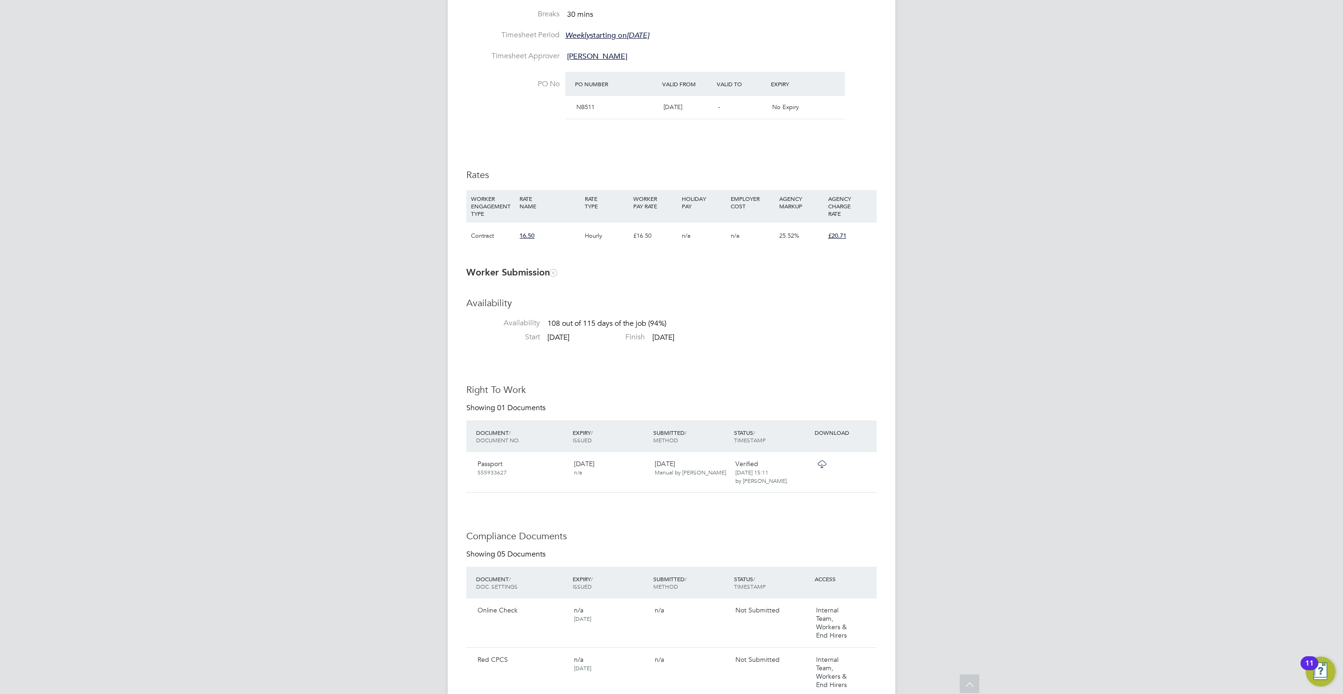
scroll to position [0, 0]
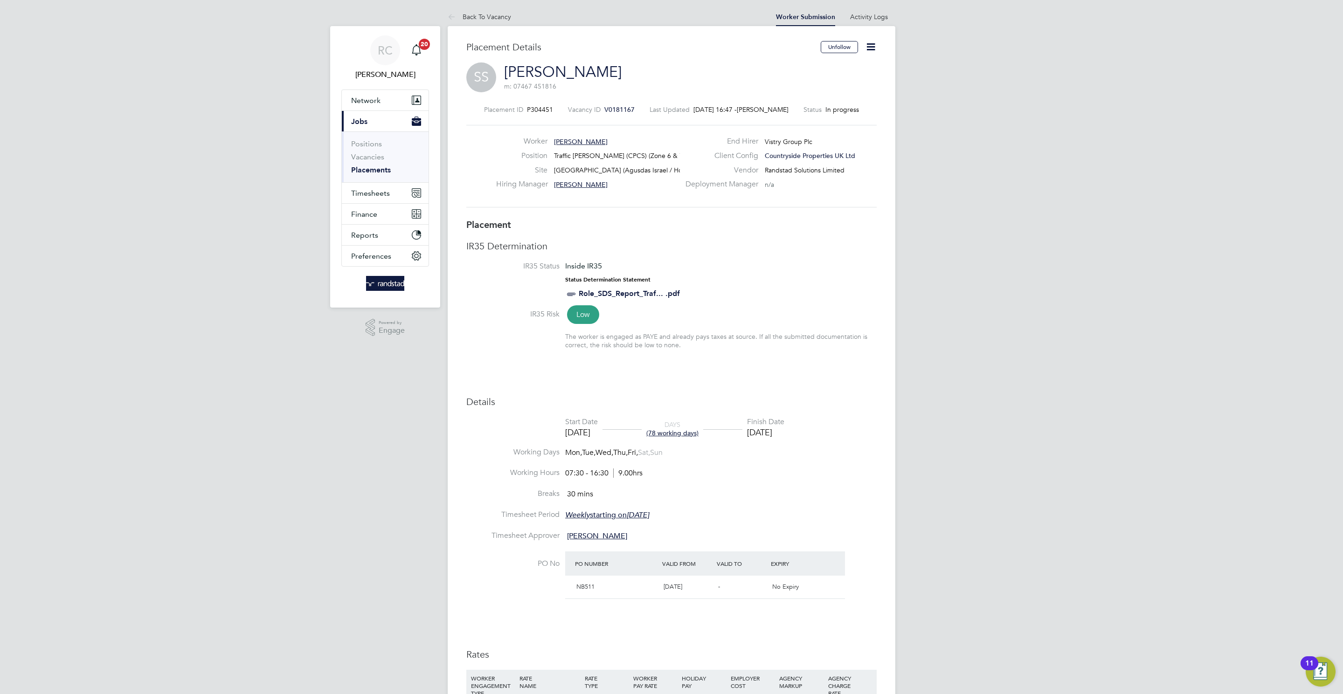
click at [873, 47] on icon at bounding box center [871, 47] width 12 height 12
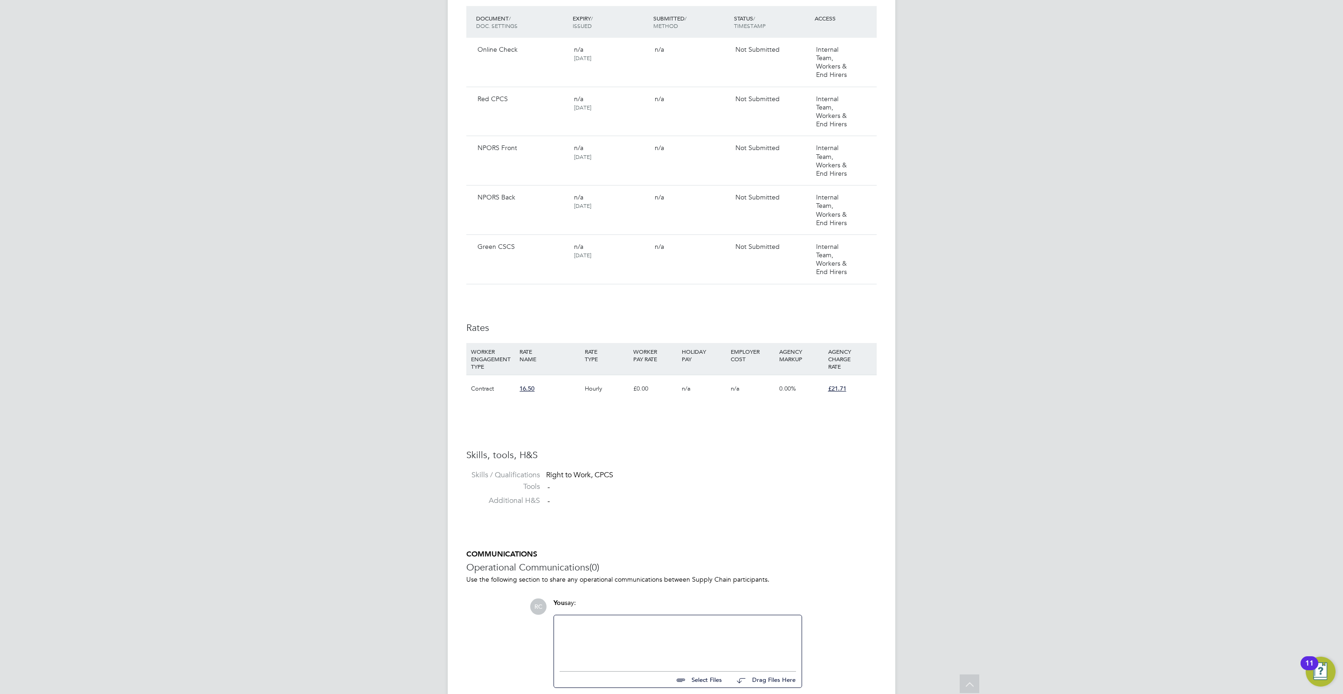
scroll to position [1038, 0]
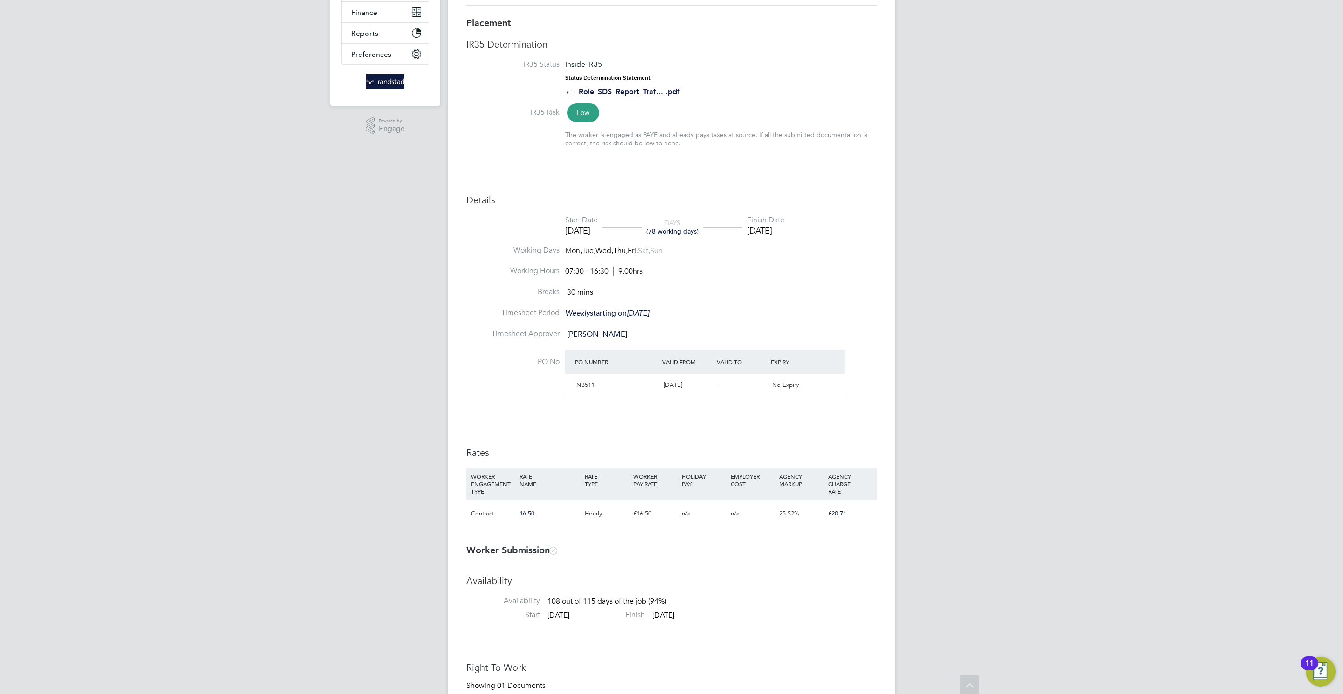
scroll to position [0, 0]
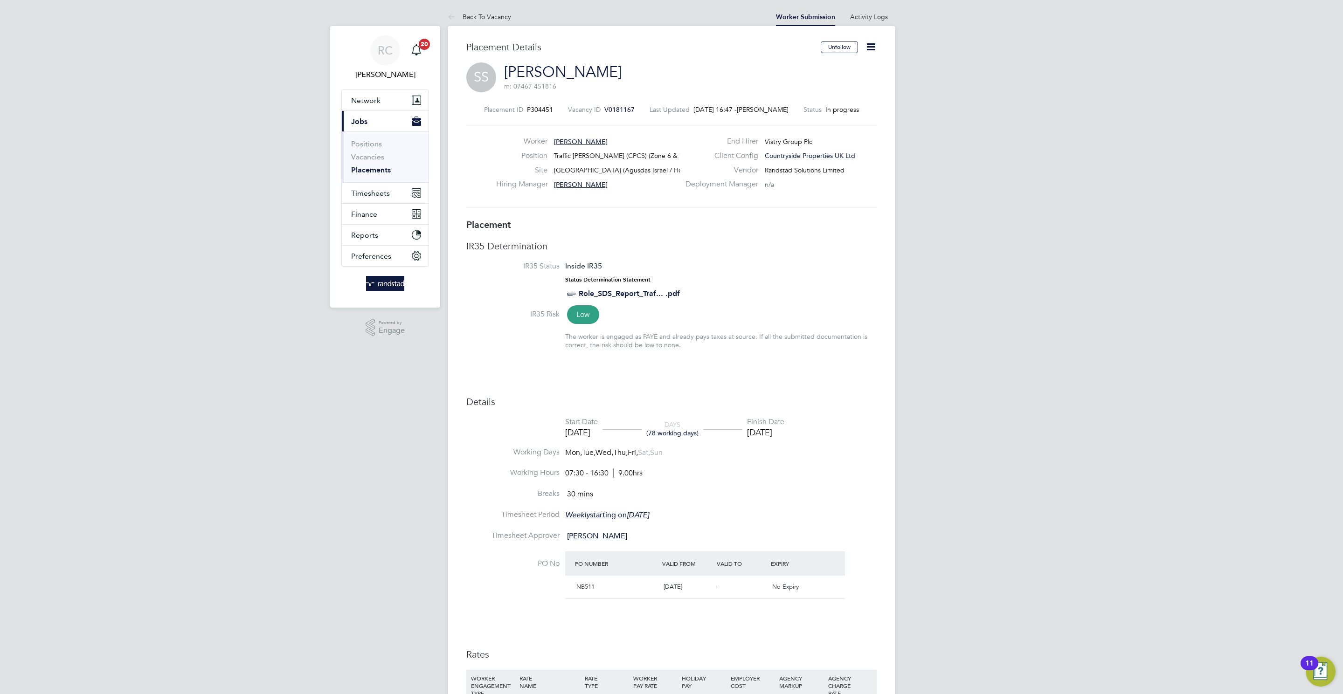
click at [868, 42] on icon at bounding box center [871, 47] width 12 height 12
click at [833, 70] on li "Edit Placement e" at bounding box center [840, 68] width 69 height 13
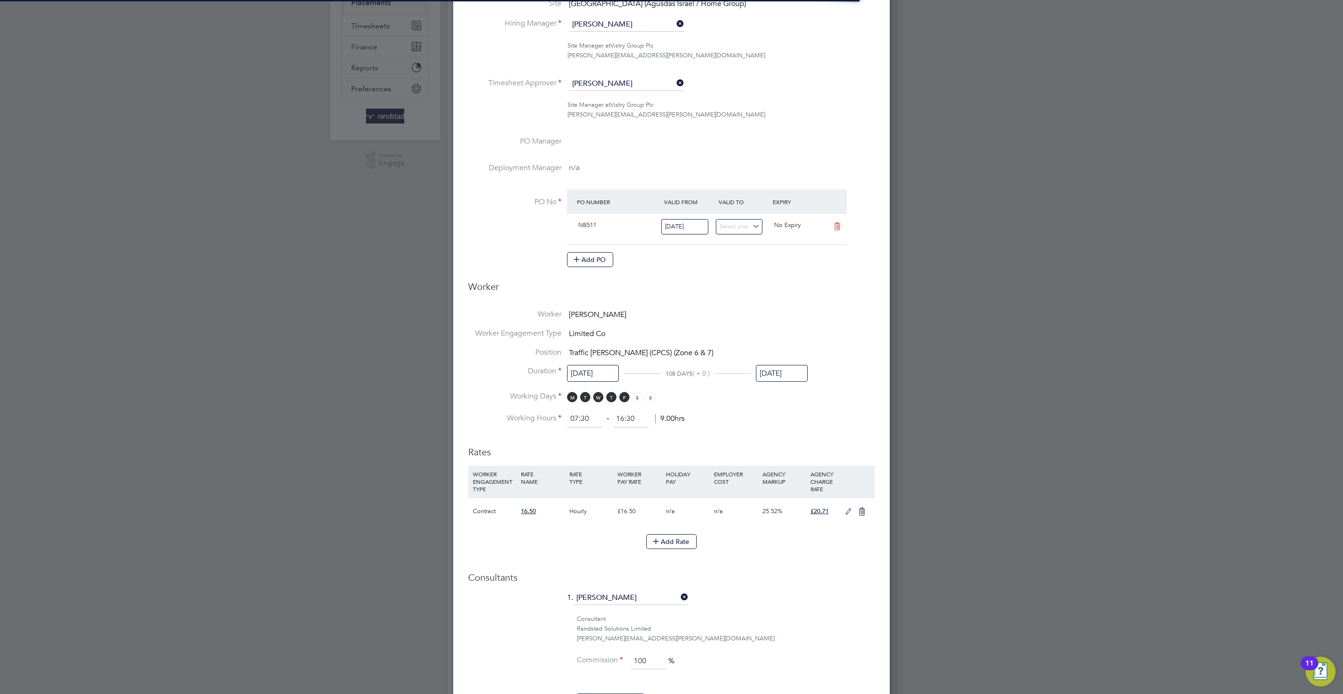
scroll to position [5, 5]
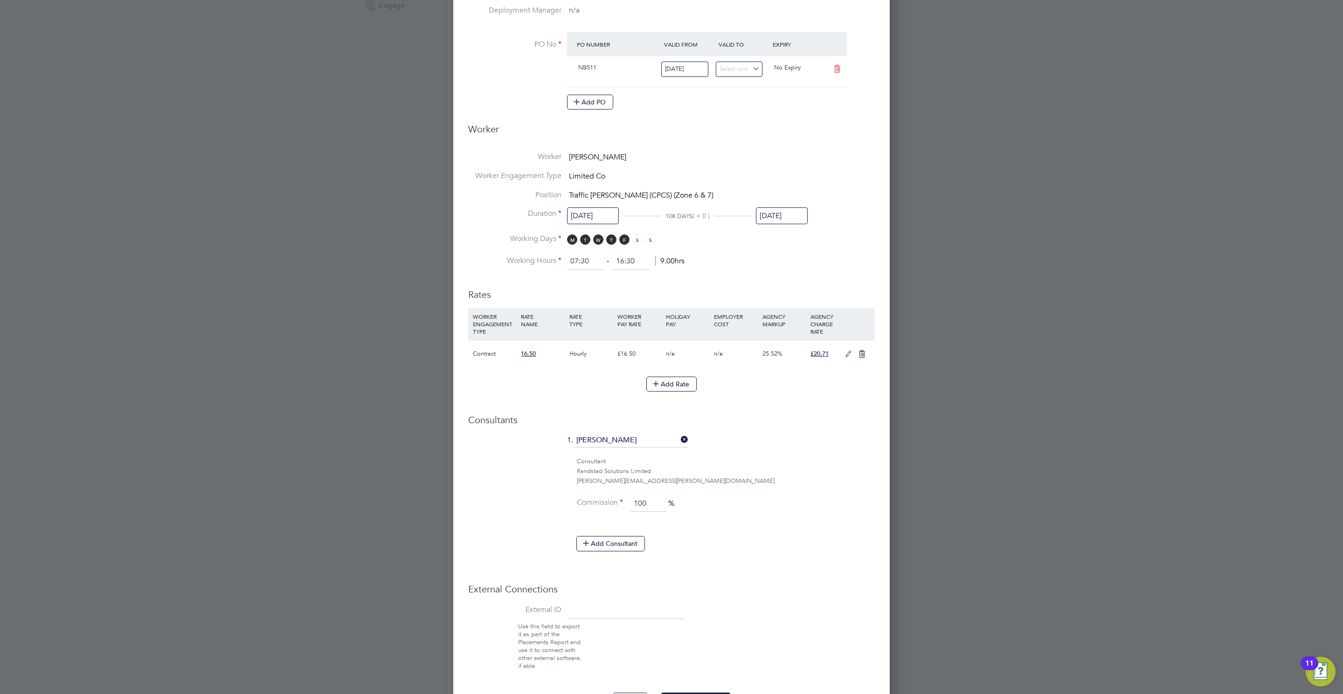
click at [778, 445] on li "1. Rebecca Cahill" at bounding box center [671, 445] width 407 height 23
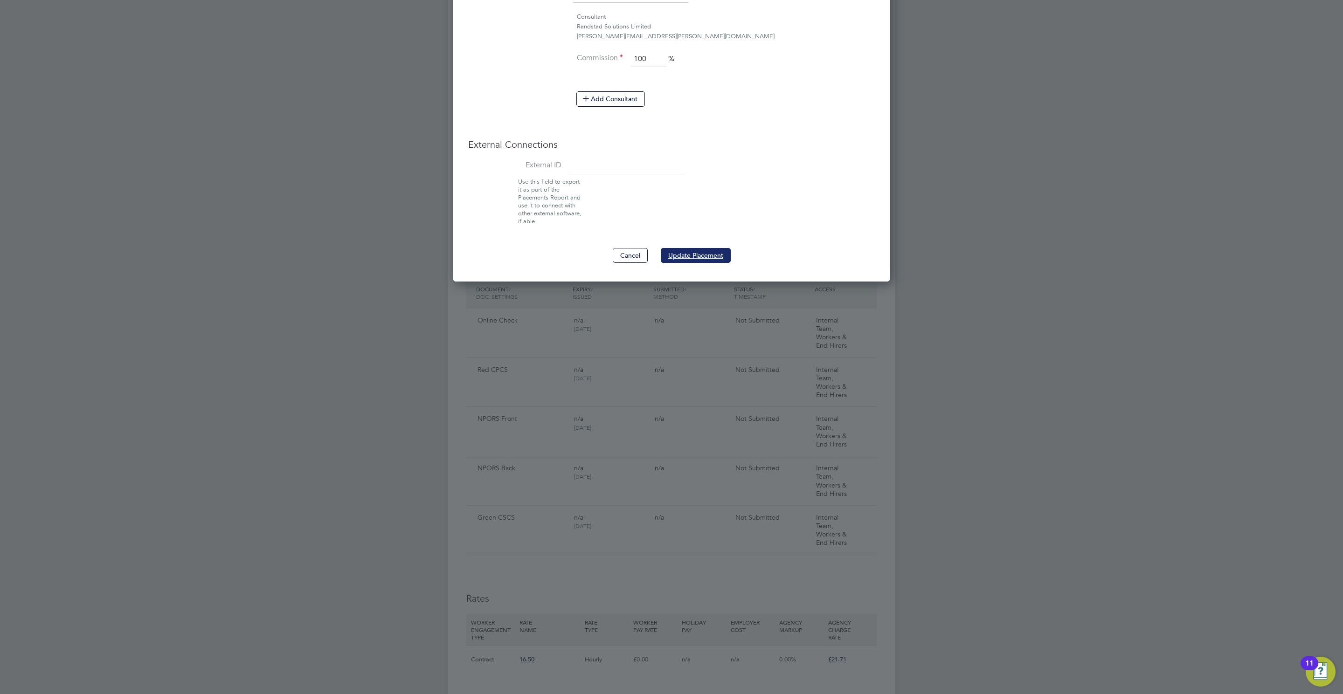
click at [703, 257] on button "Update Placement" at bounding box center [696, 255] width 70 height 15
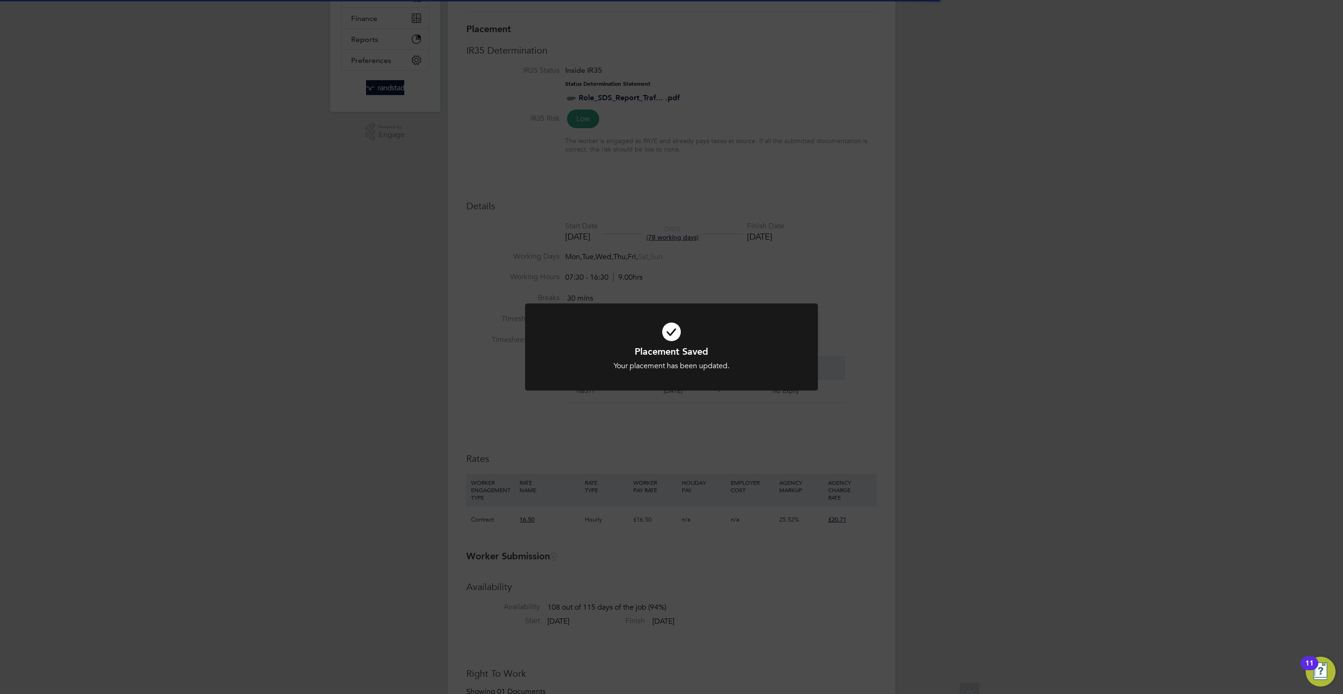
click at [1342, 258] on div "Placement Saved Your placement has been updated. Cancel Okay" at bounding box center [671, 347] width 1343 height 694
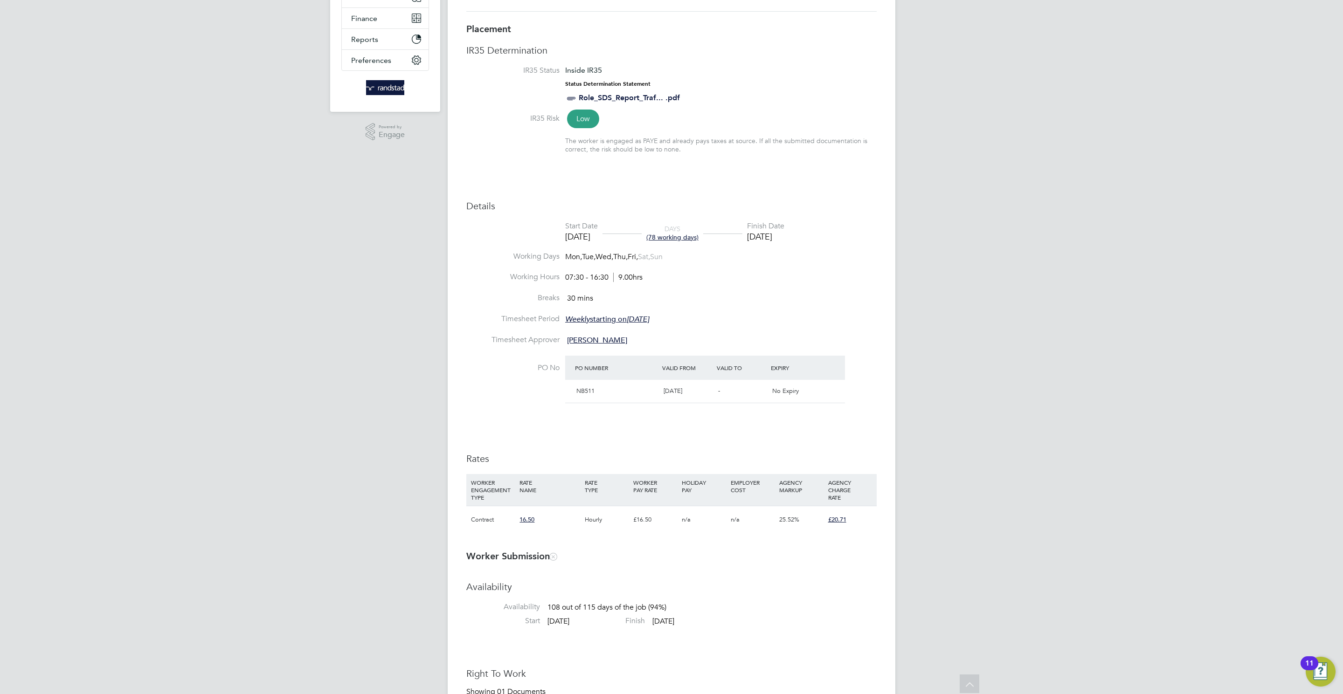
drag, startPoint x: 1071, startPoint y: 279, endPoint x: 657, endPoint y: 183, distance: 425.1
click at [1071, 279] on div "RC Rebecca Cahill Notifications 20 Applications: Network Team Members Businesse…" at bounding box center [671, 703] width 1343 height 1799
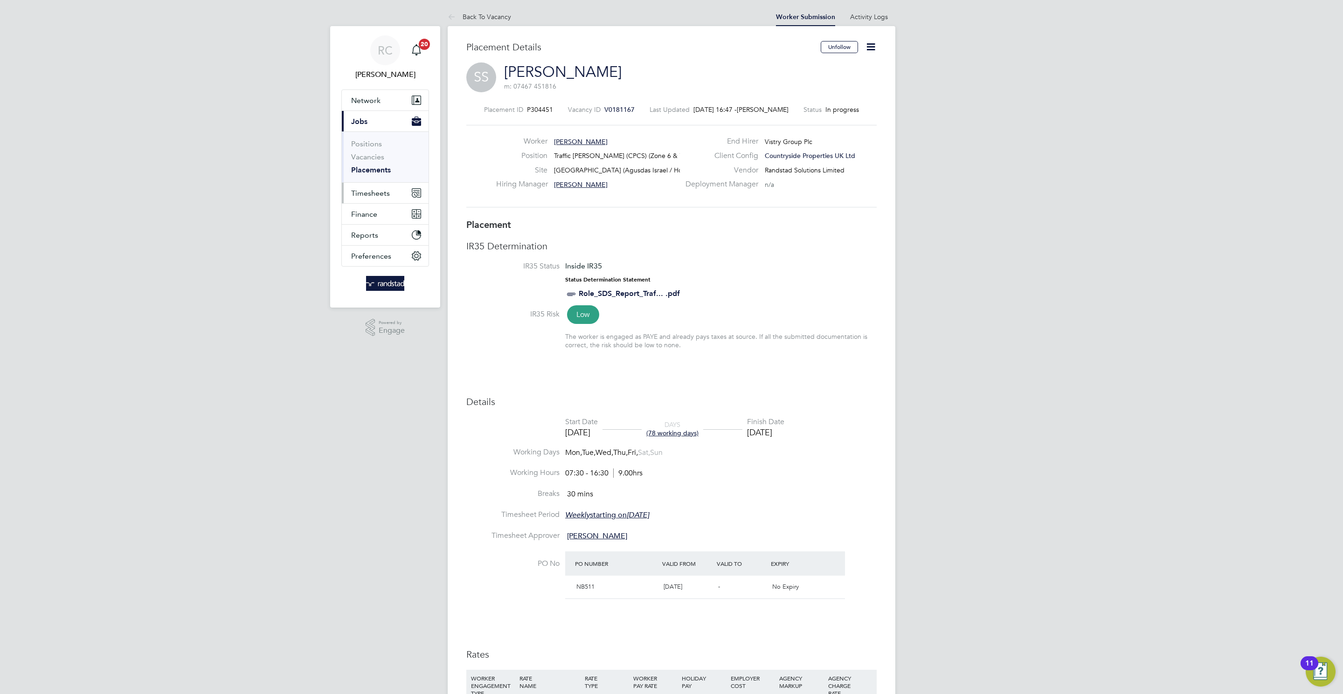
click at [380, 192] on span "Timesheets" at bounding box center [370, 193] width 39 height 9
click at [375, 167] on link "Timesheets" at bounding box center [370, 164] width 39 height 9
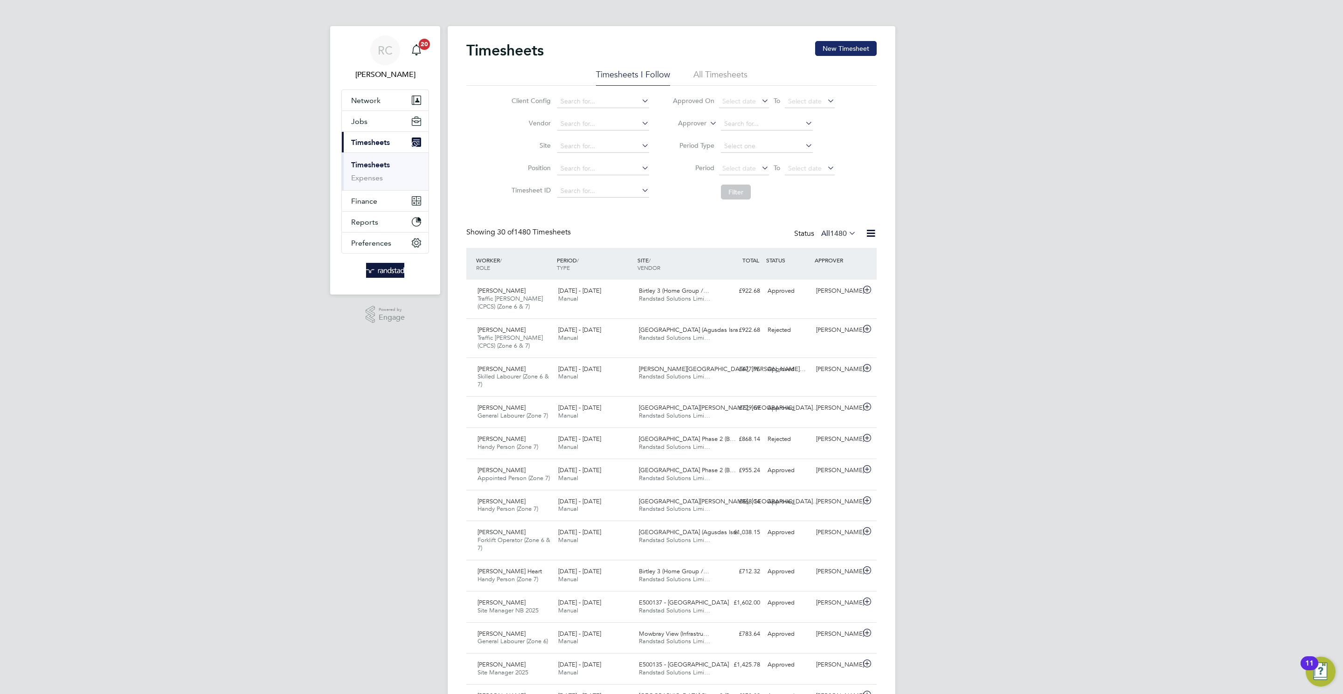
click at [855, 45] on button "New Timesheet" at bounding box center [846, 48] width 62 height 15
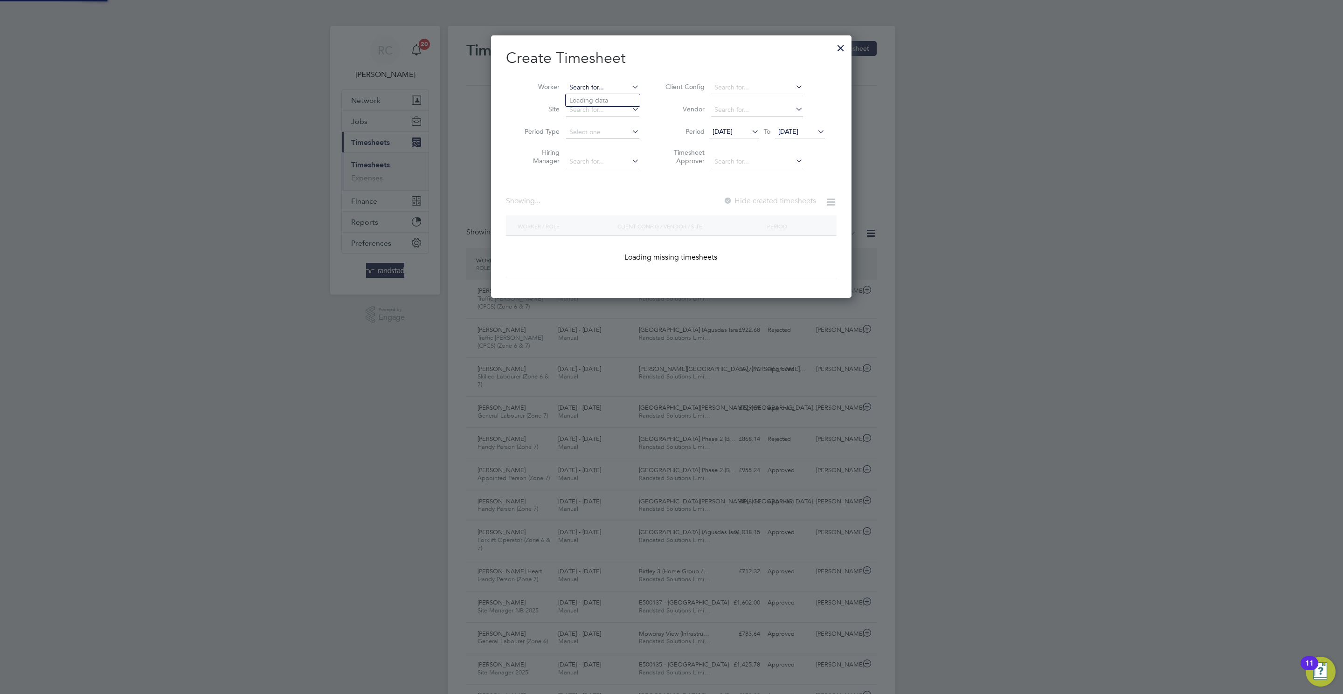
click at [619, 91] on input at bounding box center [602, 87] width 73 height 13
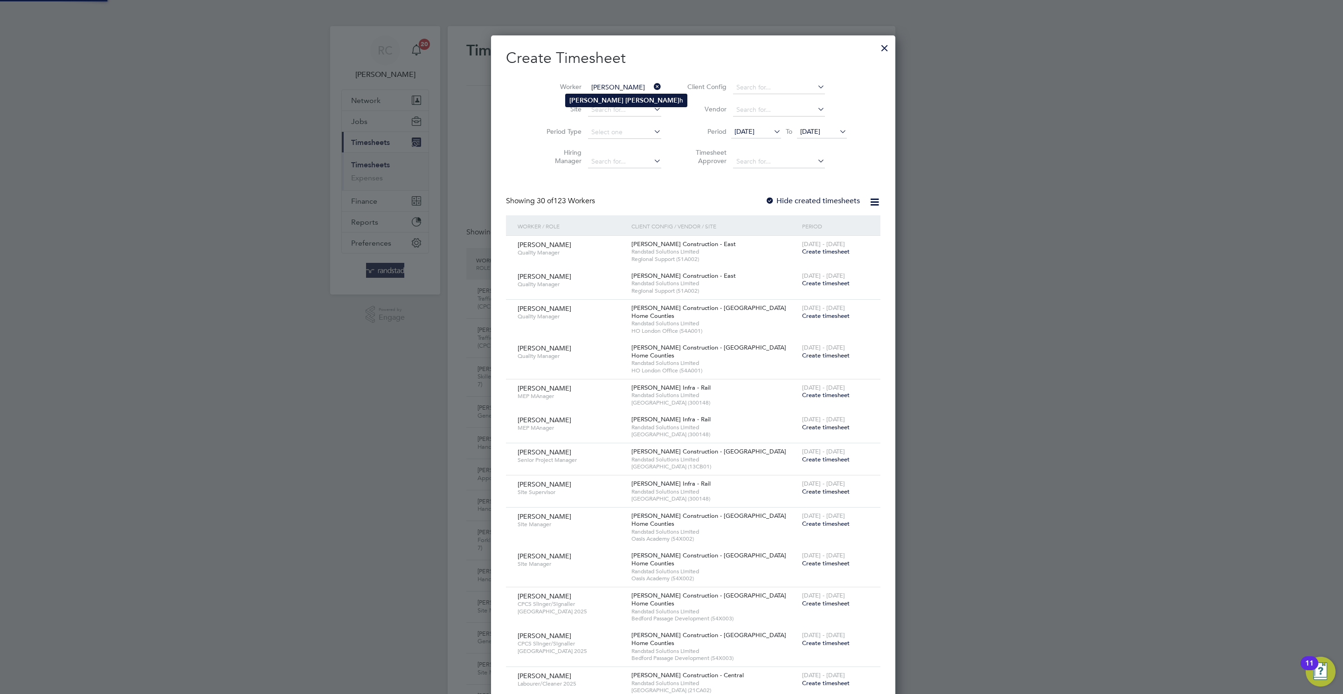
type input "Stefan Smith"
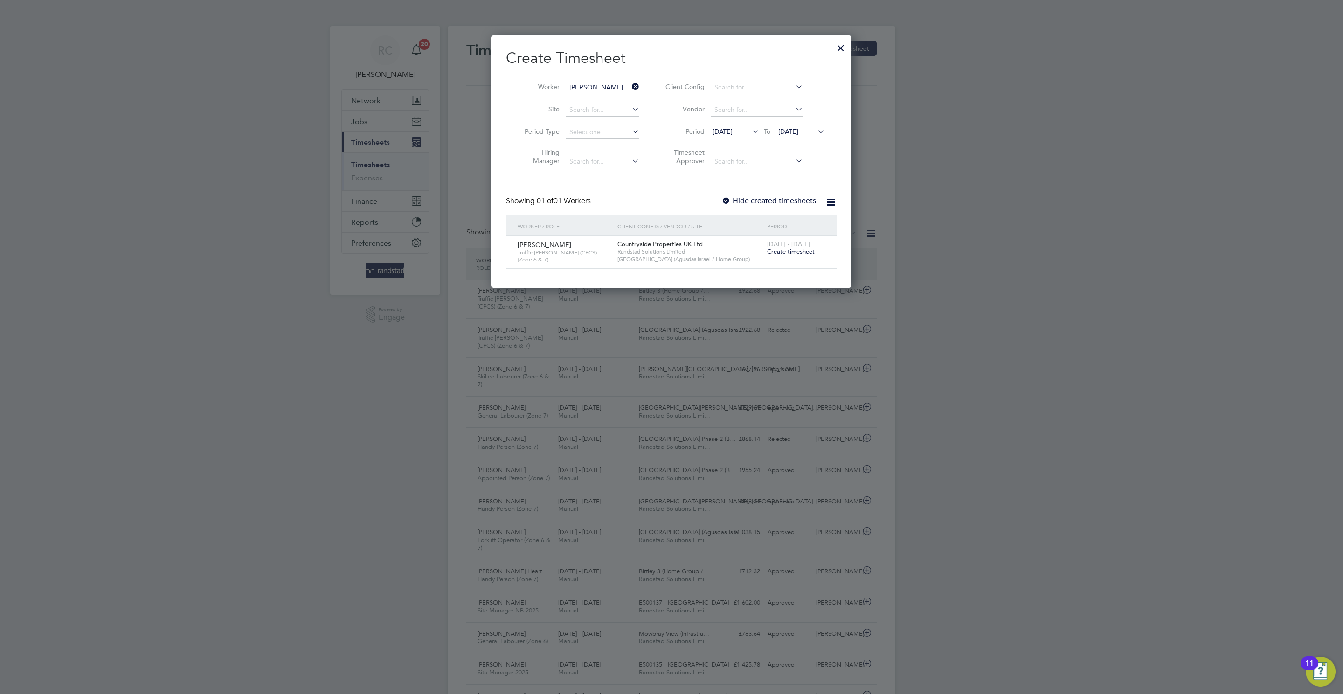
click at [808, 252] on span "Create timesheet" at bounding box center [791, 252] width 48 height 8
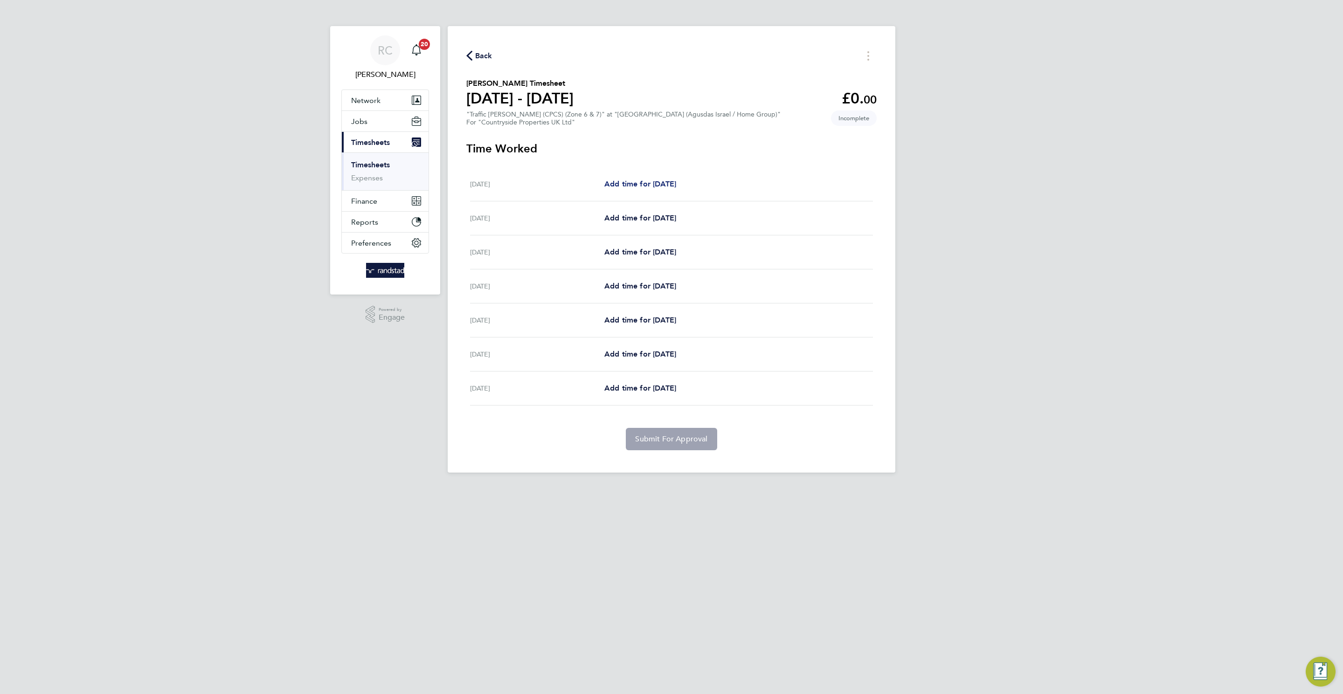
click at [676, 180] on span "Add time for Mon 15 Sep" at bounding box center [640, 184] width 72 height 9
select select "30"
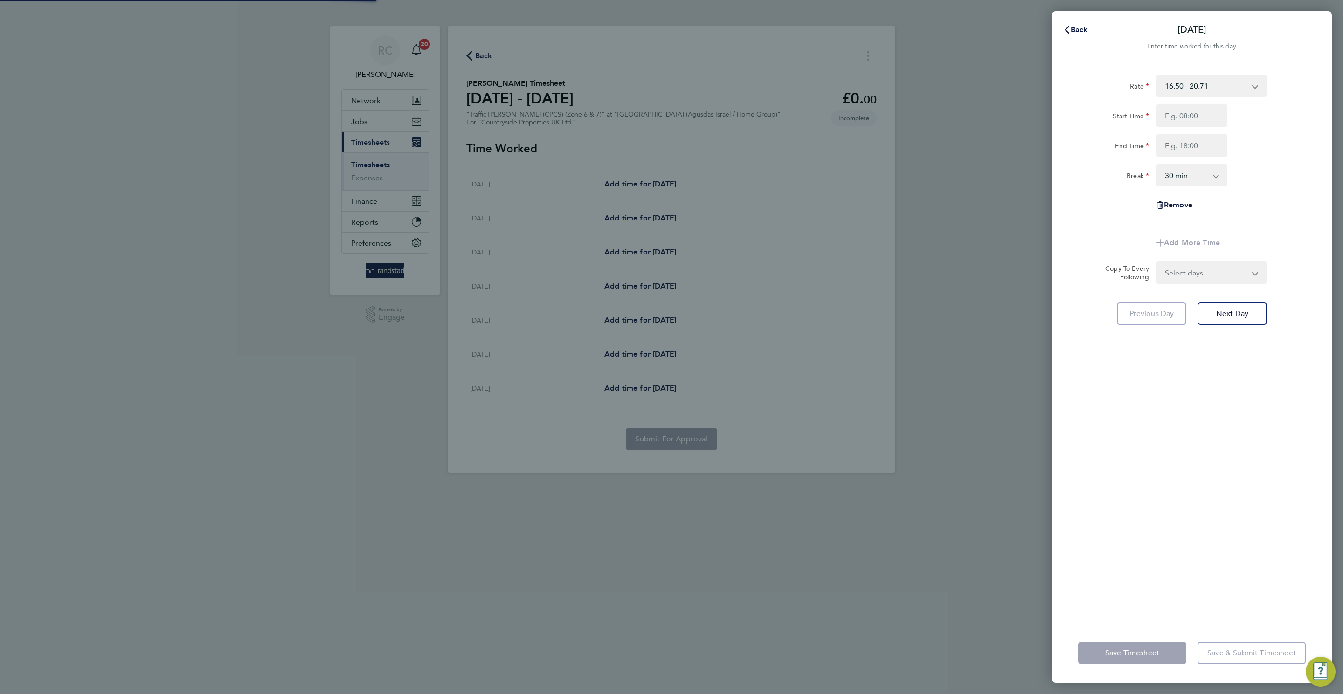
click at [1189, 101] on div "Rate 16.50 - 20.71 Start Time End Time Break 0 min 15 min 30 min 45 min 60 min …" at bounding box center [1192, 150] width 228 height 150
drag, startPoint x: 1185, startPoint y: 120, endPoint x: 1206, endPoint y: 90, distance: 36.9
click at [1181, 115] on input "Start Time" at bounding box center [1192, 115] width 71 height 22
type input "07:30"
type input "16:30"
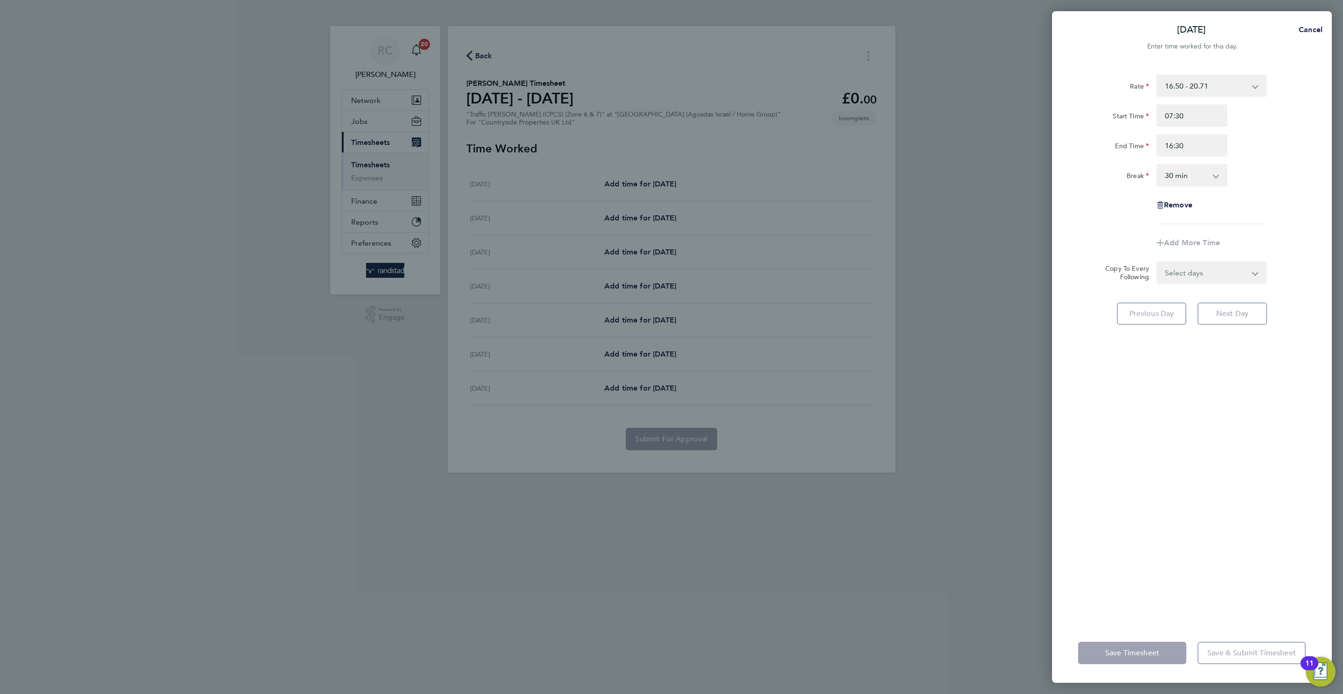
click at [1199, 281] on select "Select days Day Weekday (Mon-Fri) Weekend (Sat-Sun) Tuesday Wednesday Thursday …" at bounding box center [1207, 273] width 98 height 21
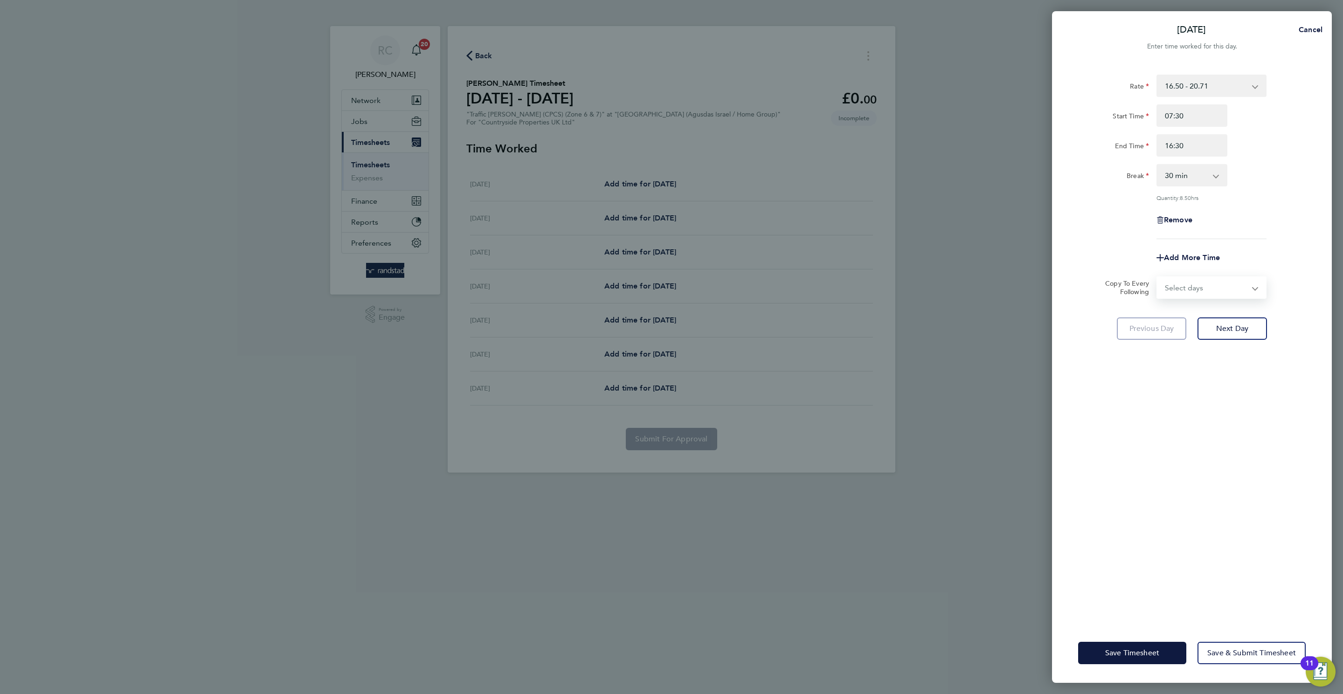
select select "WEEKDAY"
click at [1158, 278] on select "Select days Day Weekday (Mon-Fri) Weekend (Sat-Sun) Tuesday Wednesday Thursday …" at bounding box center [1207, 288] width 98 height 21
select select "2025-09-21"
click at [1233, 370] on span "Next Day" at bounding box center [1232, 369] width 32 height 9
select select "30"
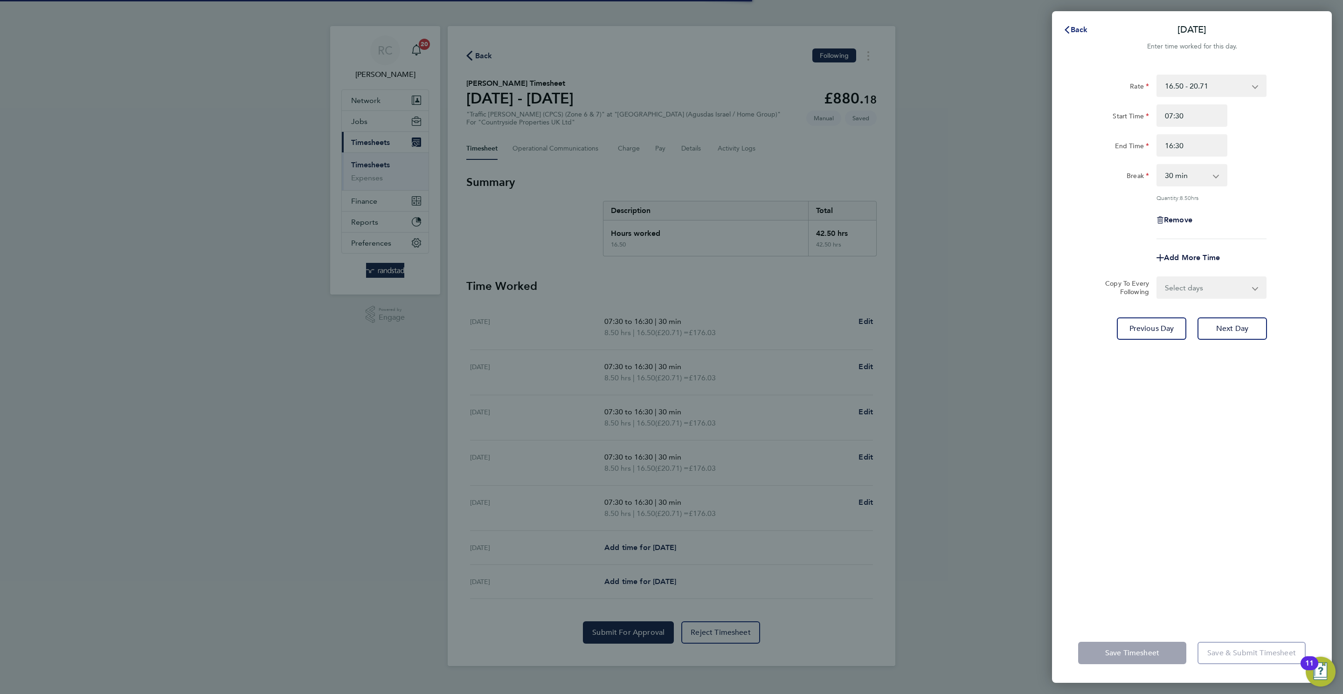
click at [1075, 31] on span "Back" at bounding box center [1079, 29] width 17 height 9
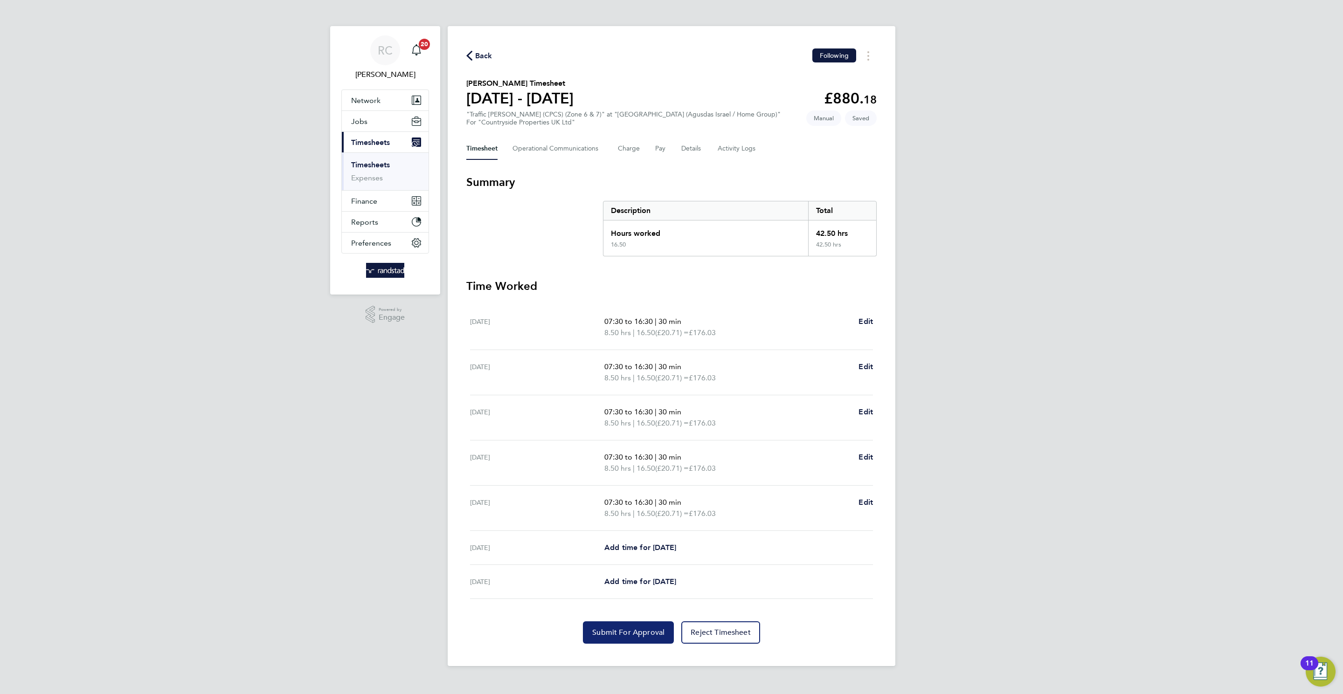
drag, startPoint x: 653, startPoint y: 632, endPoint x: 647, endPoint y: 645, distance: 13.6
click at [654, 632] on span "Submit For Approval" at bounding box center [628, 632] width 72 height 9
click at [691, 151] on button "Details" at bounding box center [691, 149] width 21 height 22
